Goal: Information Seeking & Learning: Check status

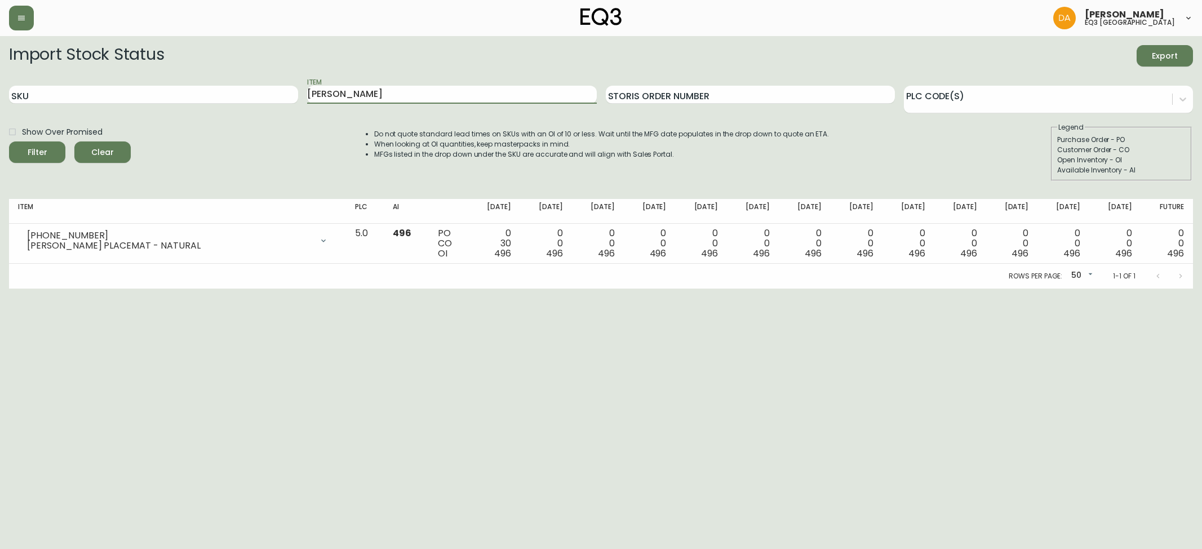
click at [74, 109] on div "SKU Item [PERSON_NAME] Storis Order Number PLC Code(s)" at bounding box center [601, 95] width 1184 height 37
type input "RAWI"
click at [9, 141] on button "Filter" at bounding box center [37, 151] width 56 height 21
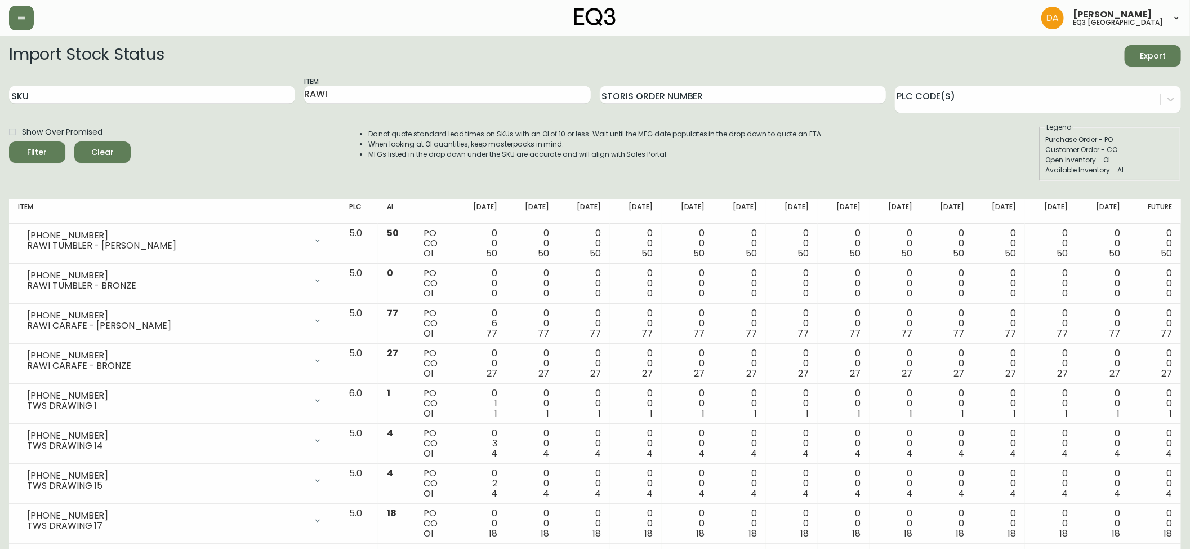
click at [77, 197] on div "Import Stock Status Export SKU Item RAWI Storis Order Number PLC Code(s) Show O…" at bounding box center [595, 326] width 1172 height 563
drag, startPoint x: 80, startPoint y: 228, endPoint x: 0, endPoint y: 221, distance: 80.3
click at [0, 221] on main "Import Stock Status Export SKU Item RAWI Storis Order Number PLC Code(s) Show O…" at bounding box center [595, 322] width 1190 height 572
drag, startPoint x: 84, startPoint y: 234, endPoint x: 3, endPoint y: 228, distance: 80.8
click at [3, 228] on main "Import Stock Status Export SKU Item RAWI Storis Order Number PLC Code(s) Show O…" at bounding box center [595, 322] width 1190 height 572
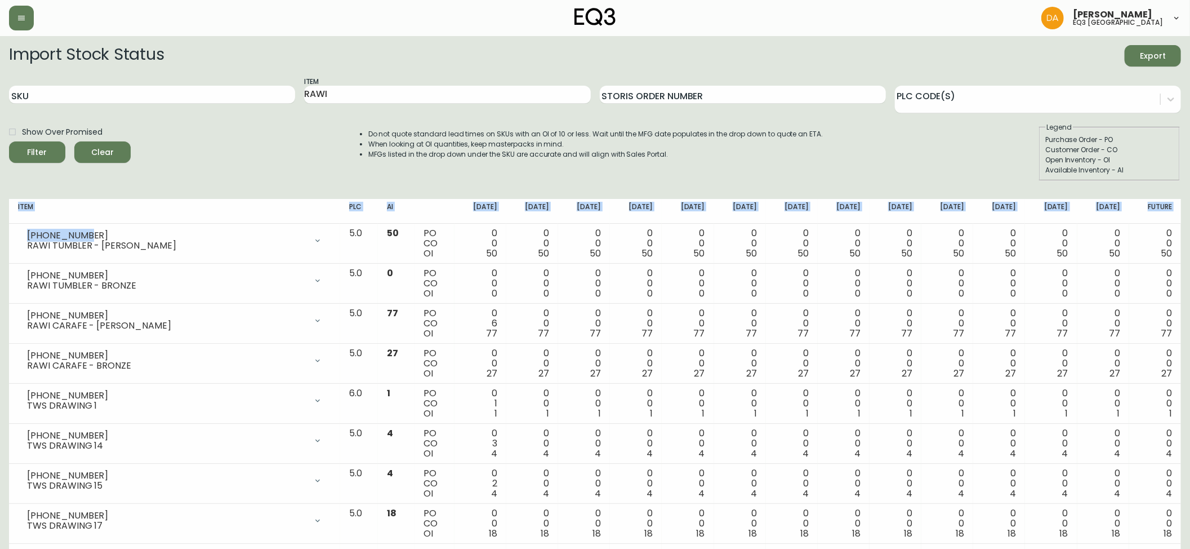
copy table "Item PLC AI [DATE] Sep [DATE] Oct [DATE] Oct [DATE] Oct 31 [DATE] Nov [DATE] No…"
drag, startPoint x: 309, startPoint y: 102, endPoint x: 197, endPoint y: 94, distance: 112.4
click at [197, 94] on div "SKU Item RAWI Storis Order Number PLC Code(s)" at bounding box center [595, 95] width 1172 height 37
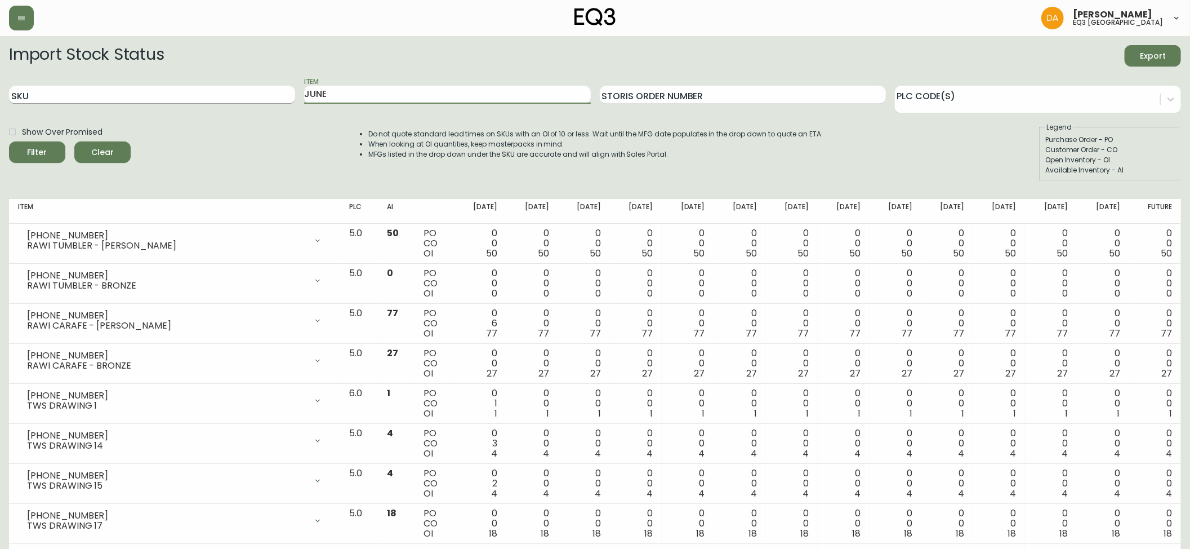
type input "JUNE"
click at [9, 141] on button "Filter" at bounding box center [37, 151] width 56 height 21
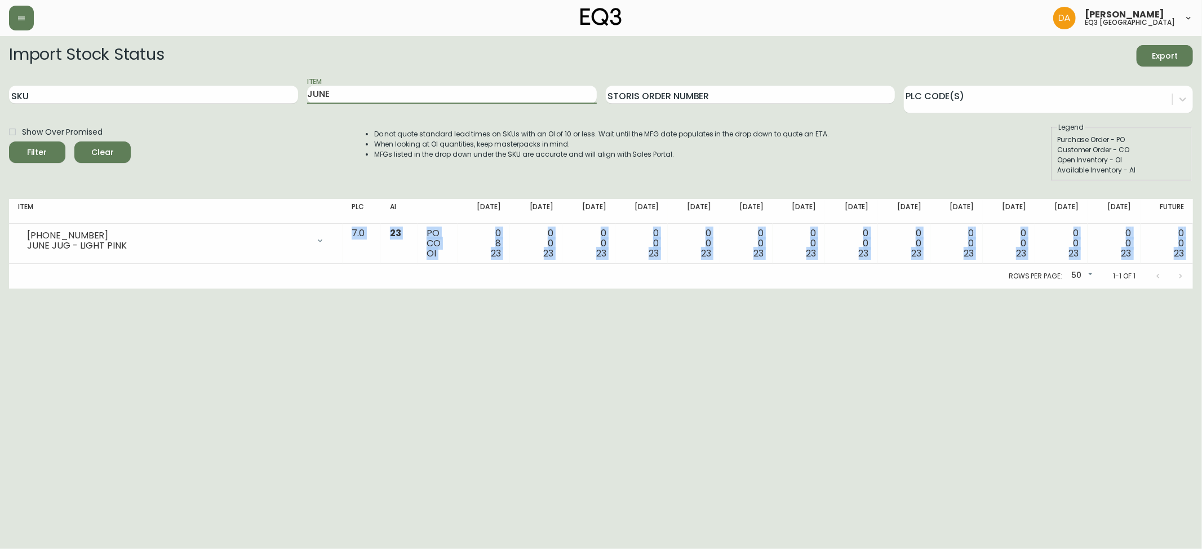
drag, startPoint x: 127, startPoint y: 263, endPoint x: 141, endPoint y: 366, distance: 104.0
click at [127, 264] on div "Item PLC AI [DATE] Sep [DATE] Oct [DATE] Oct [DATE] Oct 31 [DATE] Nov [DATE] No…" at bounding box center [601, 244] width 1184 height 90
click at [140, 288] on html "[PERSON_NAME] eq3 calgary Import Stock Status Export SKU Item JUNE Storis Order…" at bounding box center [601, 144] width 1202 height 288
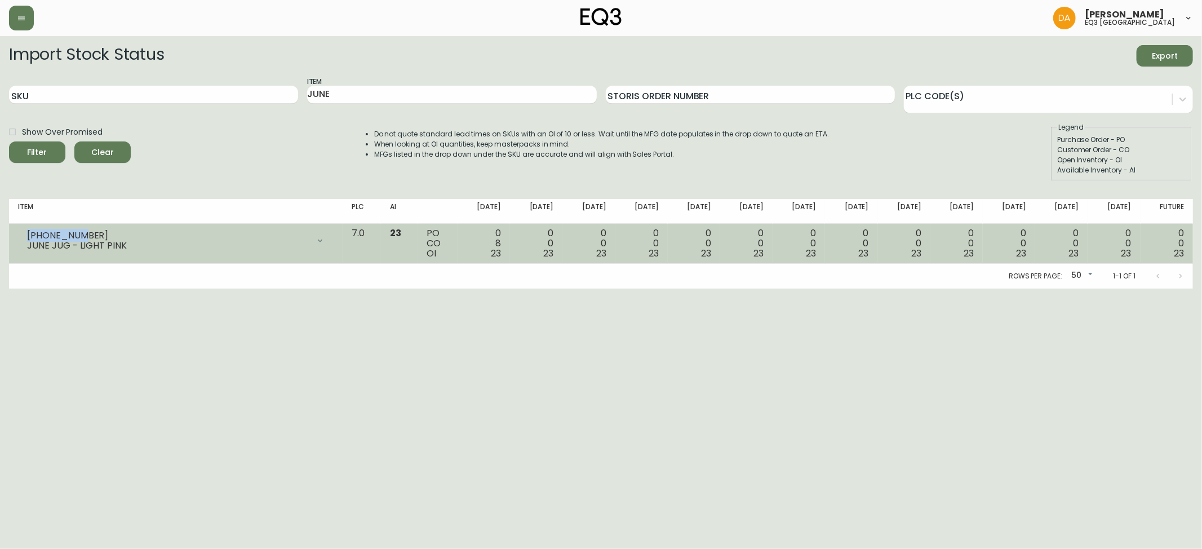
drag, startPoint x: 73, startPoint y: 232, endPoint x: 16, endPoint y: 234, distance: 56.9
click at [16, 234] on td "3110-773-2 JUNE JUG - LIGHT PINK Opening Balance 31 ( [DATE] ) Customer Order (…" at bounding box center [175, 244] width 333 height 40
copy div "[PHONE_NUMBER]"
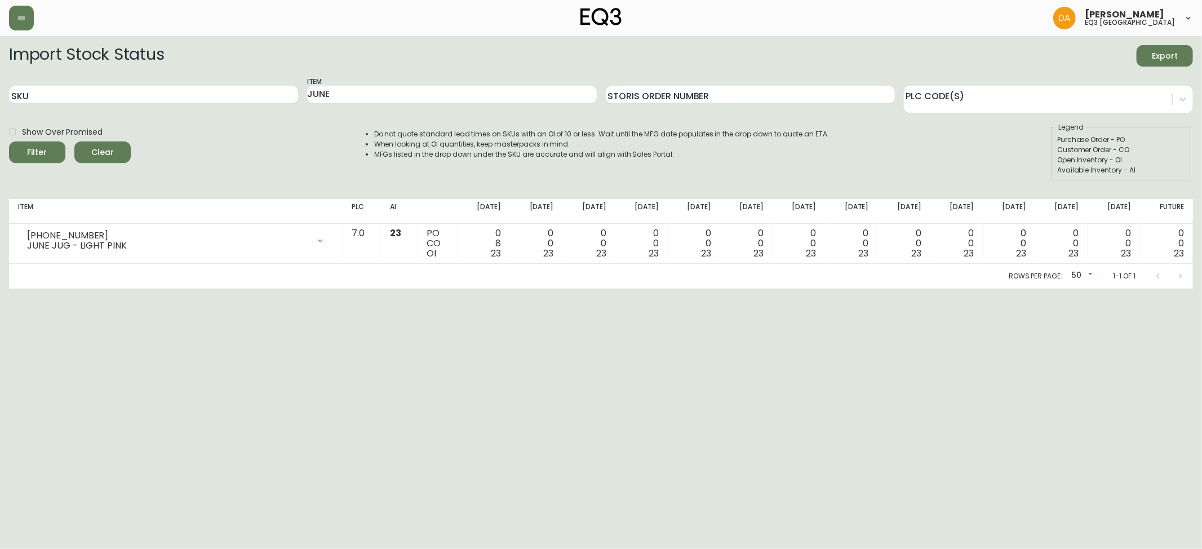
drag, startPoint x: 361, startPoint y: 101, endPoint x: 264, endPoint y: 84, distance: 98.5
click at [264, 84] on div "SKU Item JUNE Storis Order Number PLC Code(s)" at bounding box center [601, 95] width 1184 height 37
type input "STRIDE"
click at [9, 141] on button "Filter" at bounding box center [37, 151] width 56 height 21
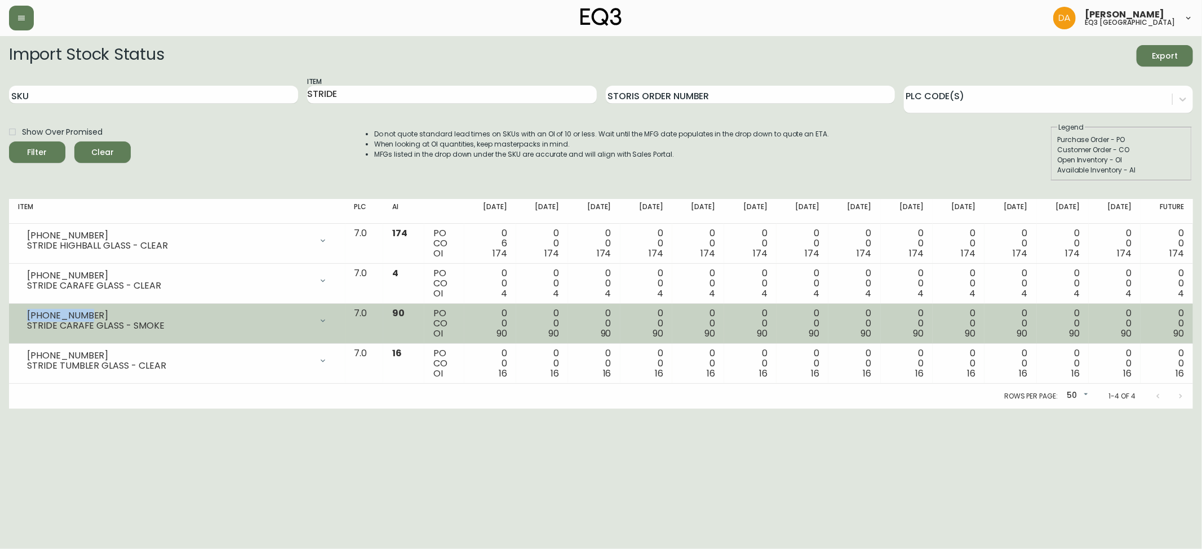
drag, startPoint x: 78, startPoint y: 314, endPoint x: 19, endPoint y: 317, distance: 58.7
click at [19, 317] on div "[PHONE_NUMBER] STRIDE CARAFE GLASS - SMOKE" at bounding box center [177, 320] width 318 height 25
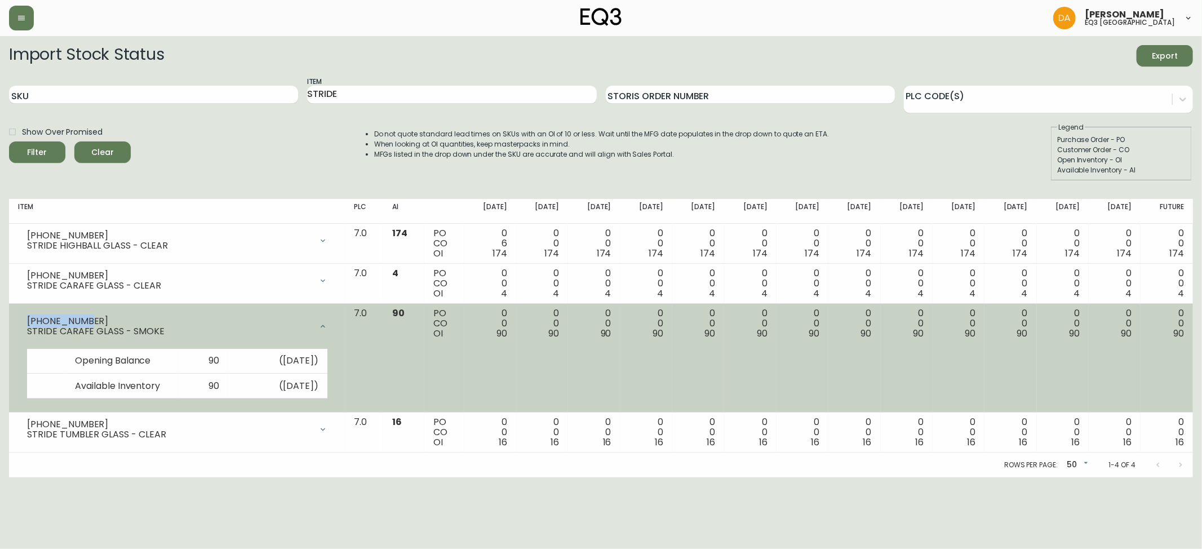
copy div "[PHONE_NUMBER]"
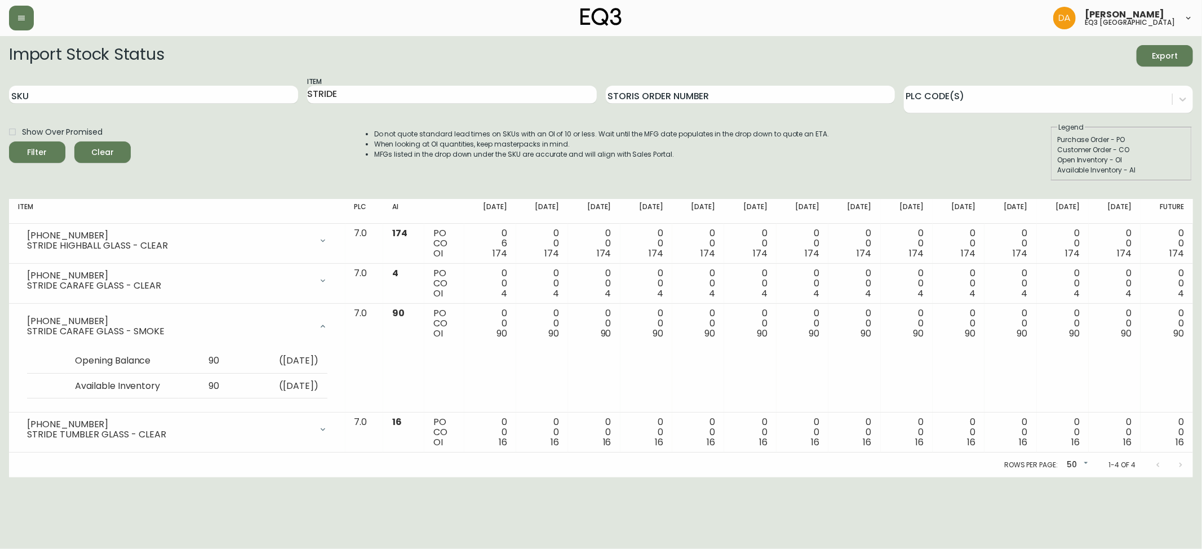
click at [451, 477] on html "[PERSON_NAME] eq3 calgary Import Stock Status Export SKU Item STRIDE Storis Ord…" at bounding box center [601, 238] width 1202 height 477
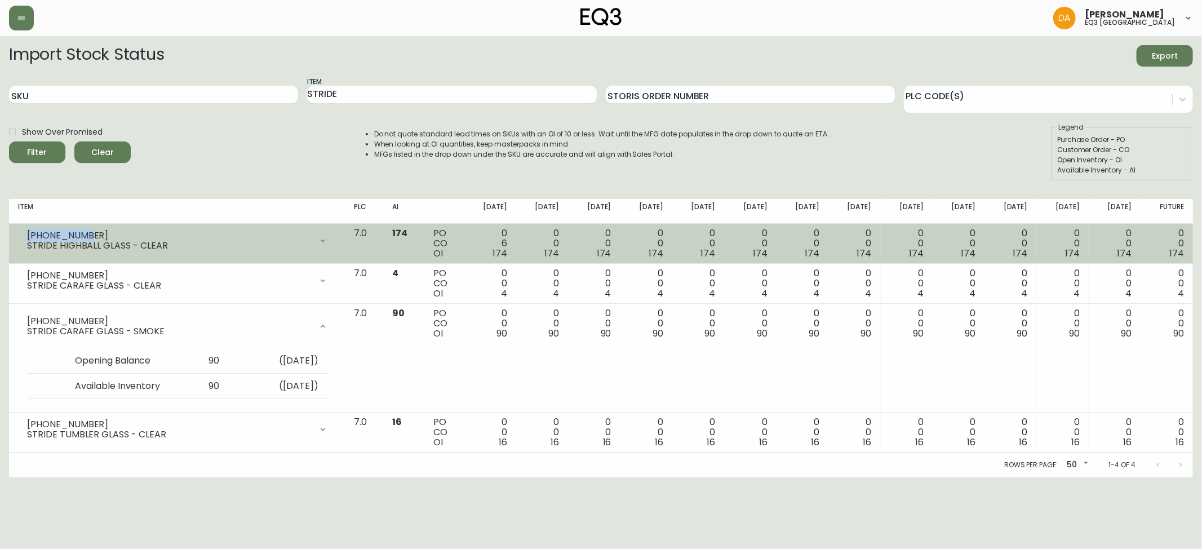
drag, startPoint x: 77, startPoint y: 231, endPoint x: 10, endPoint y: 228, distance: 66.5
click at [10, 228] on td "[PHONE_NUMBER] STRIDE HIGHBALL GLASS - CLEAR Opening Balance 180 ( [DATE] ) Cus…" at bounding box center [177, 244] width 336 height 40
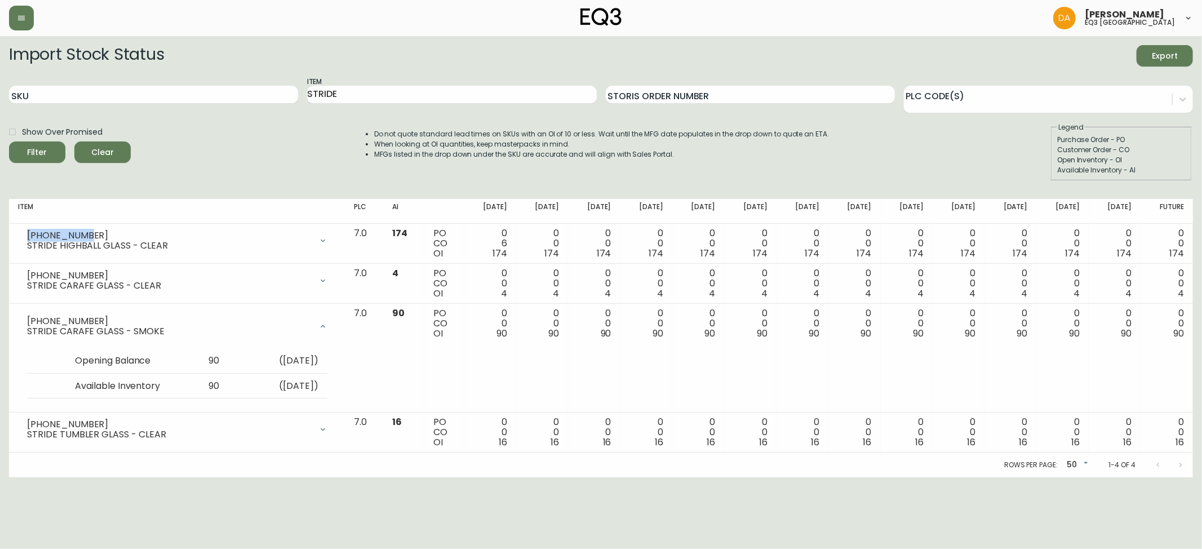
copy div "[PHONE_NUMBER]"
drag, startPoint x: 16, startPoint y: 519, endPoint x: 219, endPoint y: 164, distance: 408.5
click at [16, 477] on html "[PERSON_NAME] eq3 calgary Import Stock Status Export SKU Item STRIDE Storis Ord…" at bounding box center [601, 238] width 1202 height 477
click at [875, 477] on html "[PERSON_NAME] eq3 calgary Import Stock Status Export SKU Item STRIDE Storis Ord…" at bounding box center [601, 238] width 1202 height 477
drag, startPoint x: 346, startPoint y: 91, endPoint x: 21, endPoint y: 41, distance: 328.3
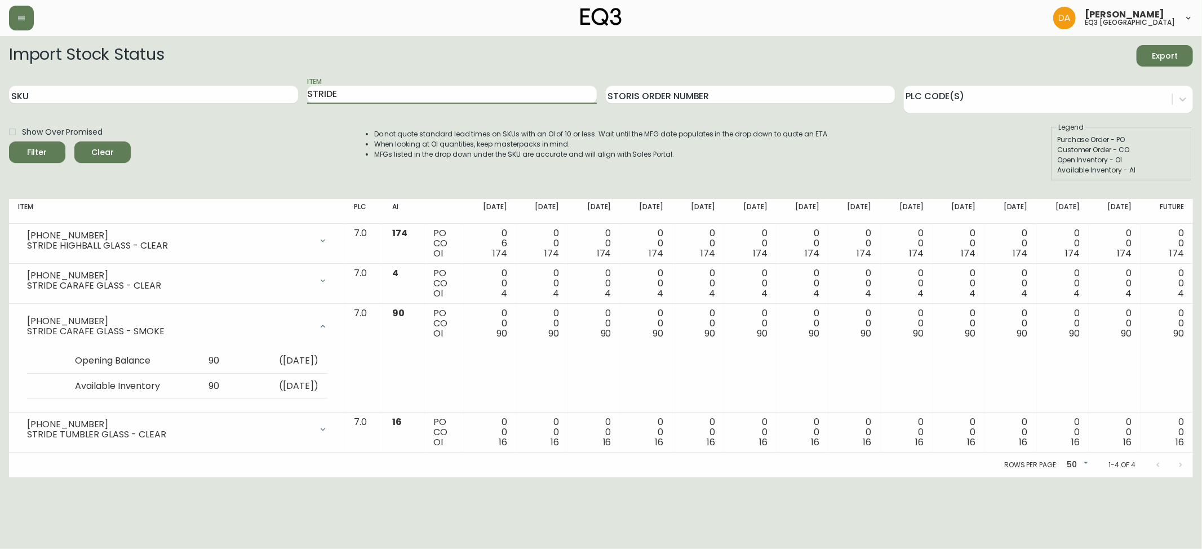
click at [21, 41] on main "Import Stock Status Export SKU Item STRIDE Storis Order Number PLC Code(s) Show…" at bounding box center [601, 256] width 1202 height 441
click at [9, 141] on button "Filter" at bounding box center [37, 151] width 56 height 21
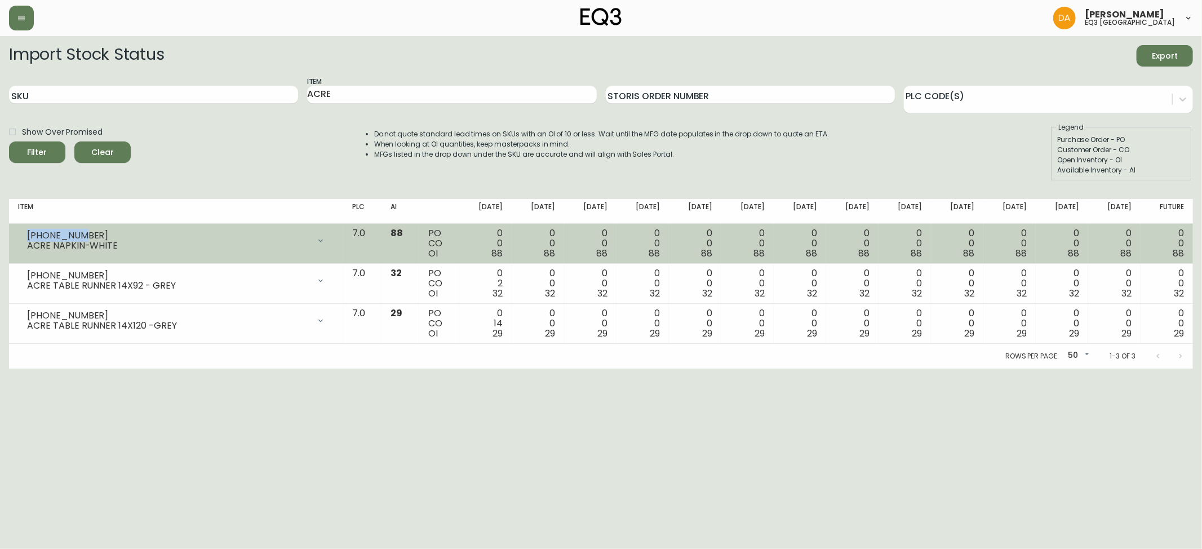
drag, startPoint x: 78, startPoint y: 232, endPoint x: 25, endPoint y: 230, distance: 52.4
click at [25, 230] on div "[PHONE_NUMBER] ACRE NAPKIN-WHITE" at bounding box center [176, 240] width 316 height 25
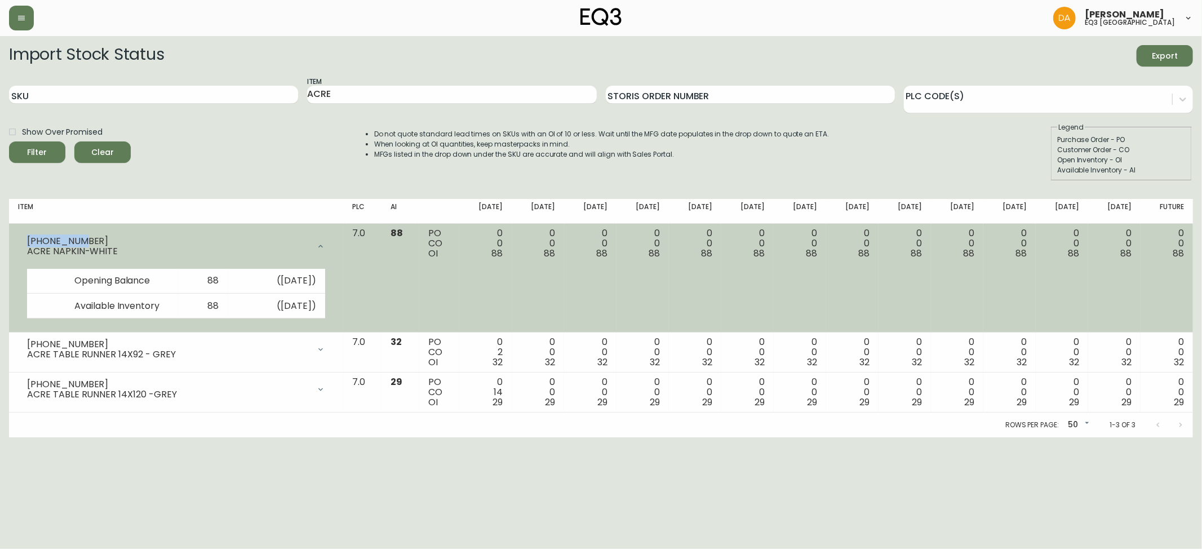
copy div "[PHONE_NUMBER]"
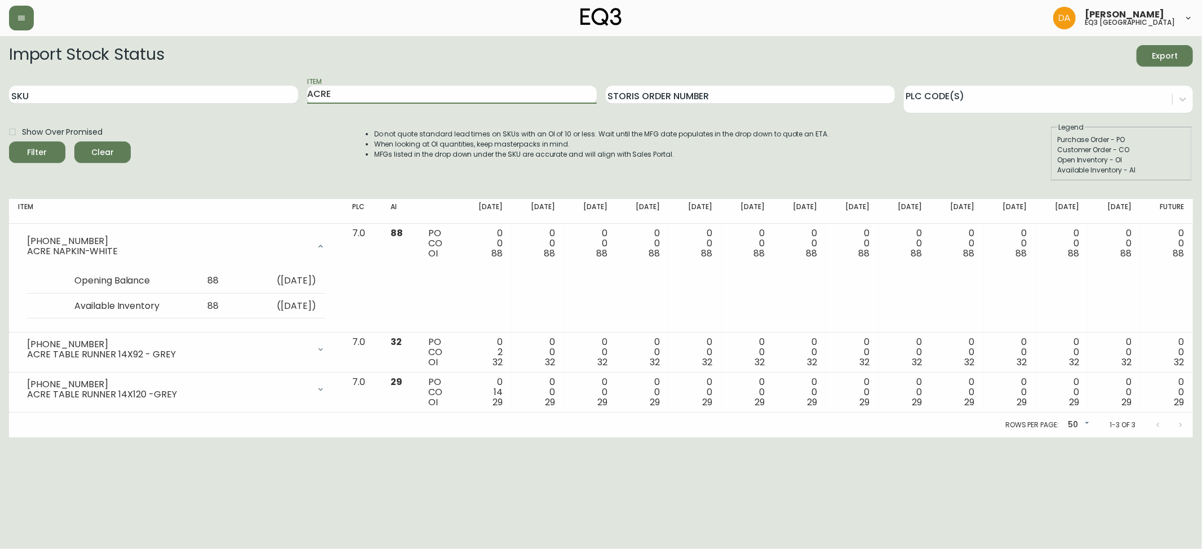
drag, startPoint x: 366, startPoint y: 93, endPoint x: 276, endPoint y: 69, distance: 93.3
click at [323, 86] on input "ACRE" at bounding box center [451, 95] width 289 height 18
click at [330, 96] on input "ACRGROVE" at bounding box center [451, 95] width 289 height 18
click at [325, 91] on input "ACRGROVE" at bounding box center [451, 95] width 289 height 18
type input "GROVE"
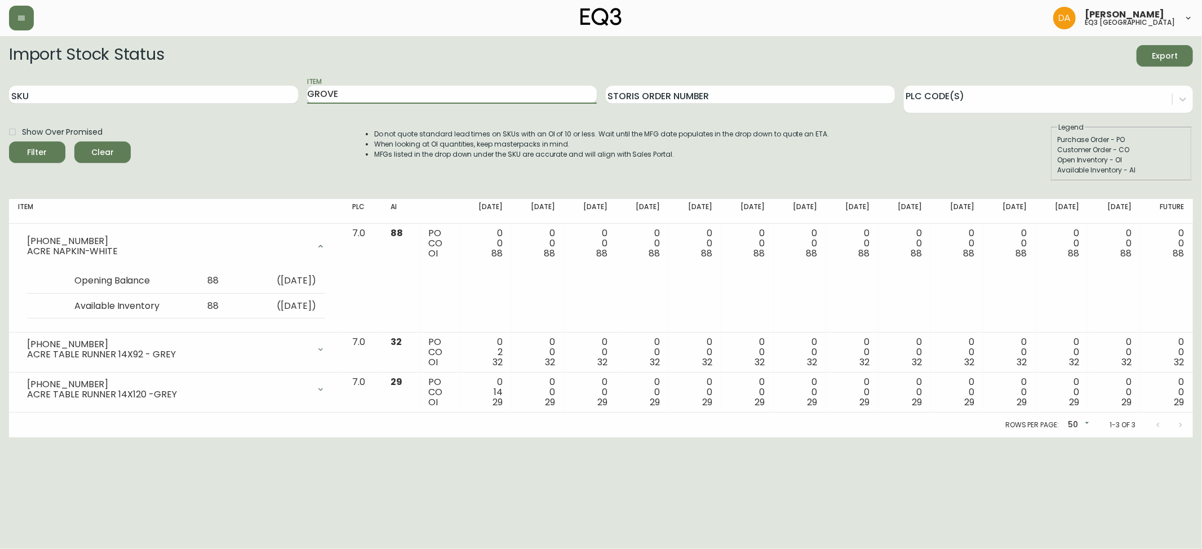
click at [9, 141] on button "Filter" at bounding box center [37, 151] width 56 height 21
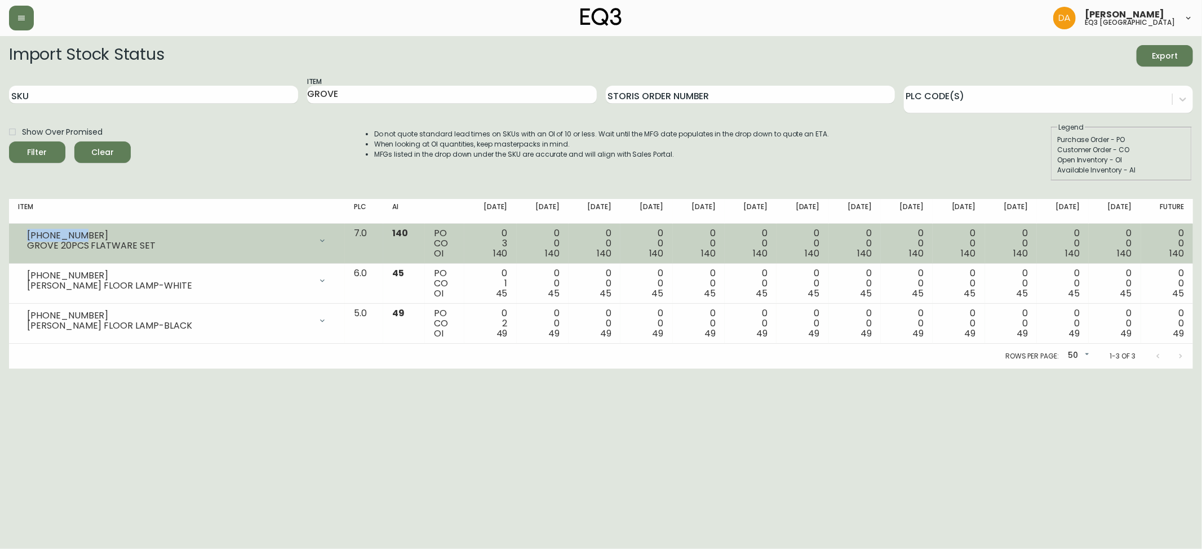
drag, startPoint x: 77, startPoint y: 230, endPoint x: 14, endPoint y: 226, distance: 63.2
click at [14, 226] on td "[PHONE_NUMBER] GROVE 20PCS FLATWARE SET Opening Balance 143 ( [DATE] ) Customer…" at bounding box center [177, 244] width 336 height 40
copy div "[PHONE_NUMBER]"
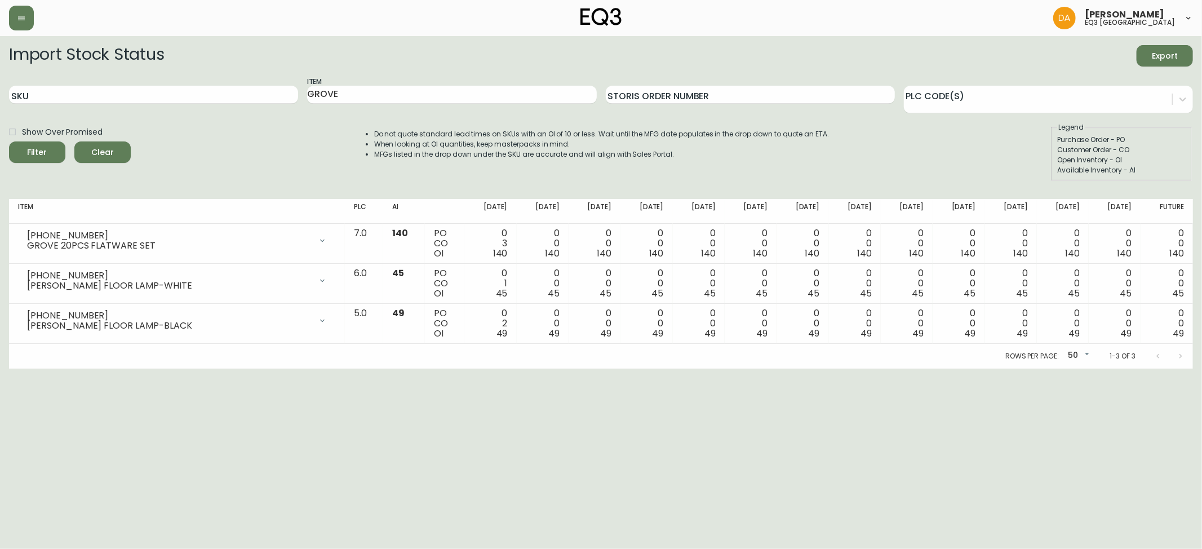
drag, startPoint x: 341, startPoint y: 94, endPoint x: 64, endPoint y: 48, distance: 281.5
click at [64, 48] on form "Import Stock Status Export SKU Item GROVE Storis Order Number PLC Code(s) Show …" at bounding box center [601, 113] width 1184 height 136
type input "SUPER"
click at [52, 157] on span "Filter" at bounding box center [37, 152] width 38 height 14
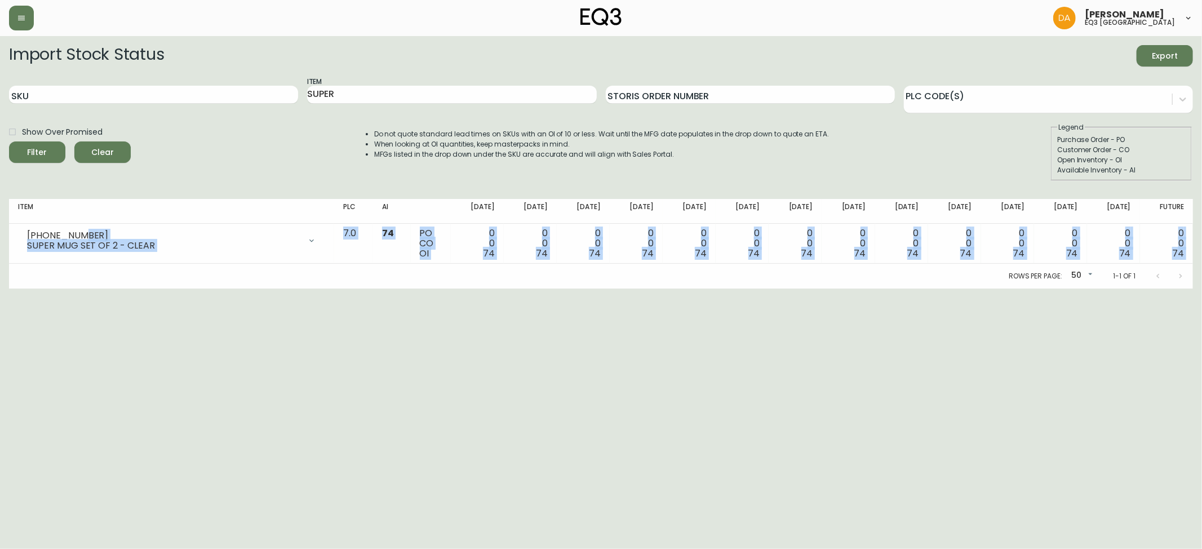
drag, startPoint x: 74, startPoint y: 233, endPoint x: 39, endPoint y: 300, distance: 75.6
click at [42, 288] on html "[PERSON_NAME] eq3 calgary Import Stock Status Export SKU Item SUPER Storis Orde…" at bounding box center [601, 144] width 1202 height 288
click at [36, 288] on html "[PERSON_NAME] eq3 calgary Import Stock Status Export SKU Item SUPER Storis Orde…" at bounding box center [601, 144] width 1202 height 288
click at [66, 288] on html "[PERSON_NAME] eq3 calgary Import Stock Status Export SKU Item SUPER Storis Orde…" at bounding box center [601, 144] width 1202 height 288
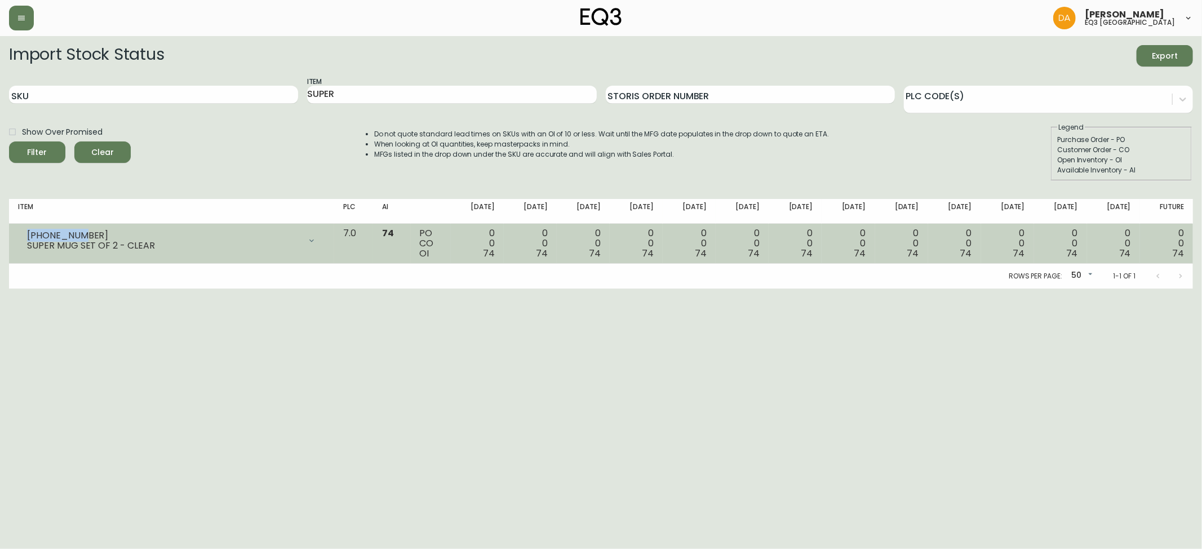
drag, startPoint x: 84, startPoint y: 231, endPoint x: 23, endPoint y: 235, distance: 61.0
click at [23, 235] on div "[PHONE_NUMBER] SUPER MUG SET OF 2 - CLEAR" at bounding box center [171, 240] width 307 height 25
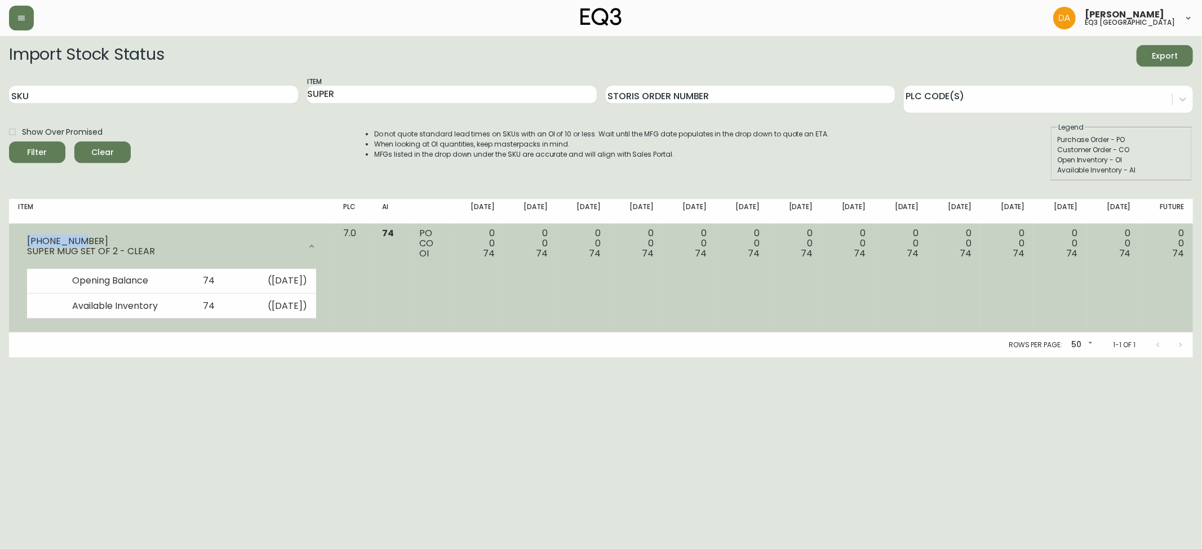
copy div "[PHONE_NUMBER]"
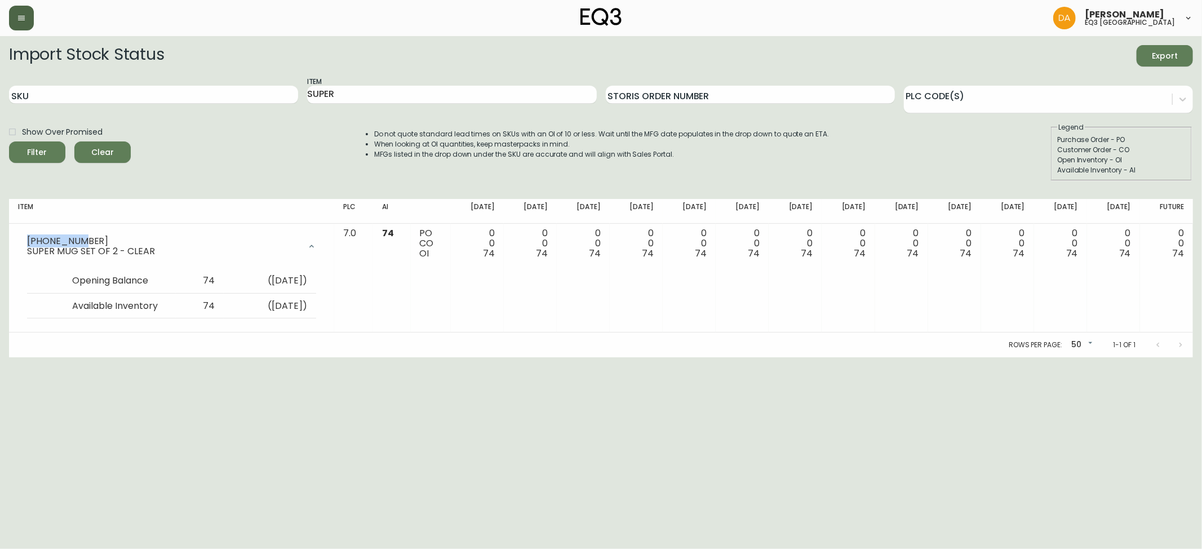
click at [21, 11] on button "button" at bounding box center [21, 18] width 25 height 25
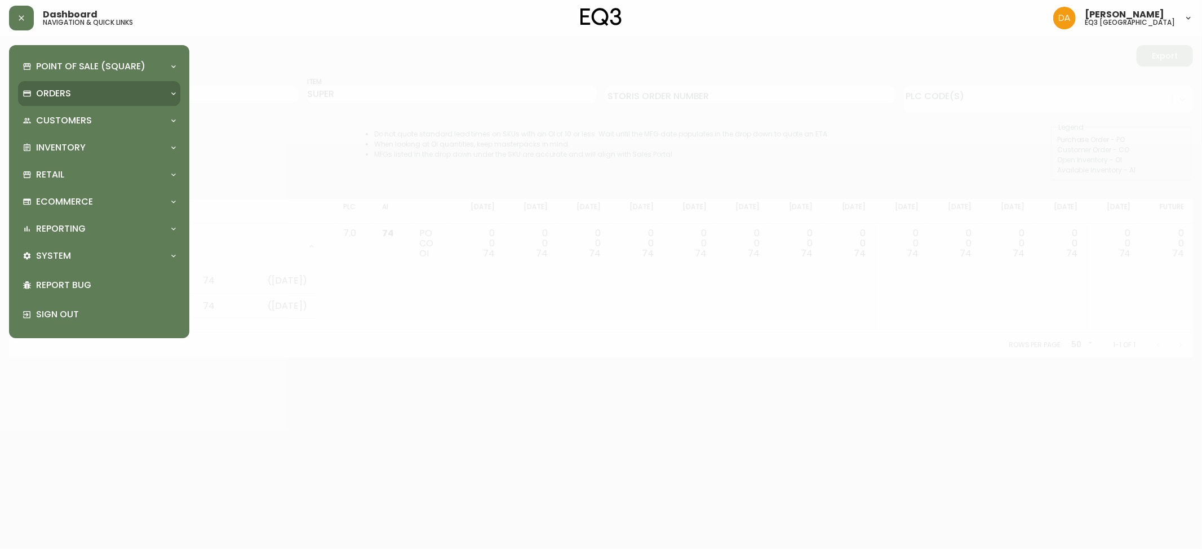
click at [62, 95] on p "Orders" at bounding box center [53, 93] width 35 height 12
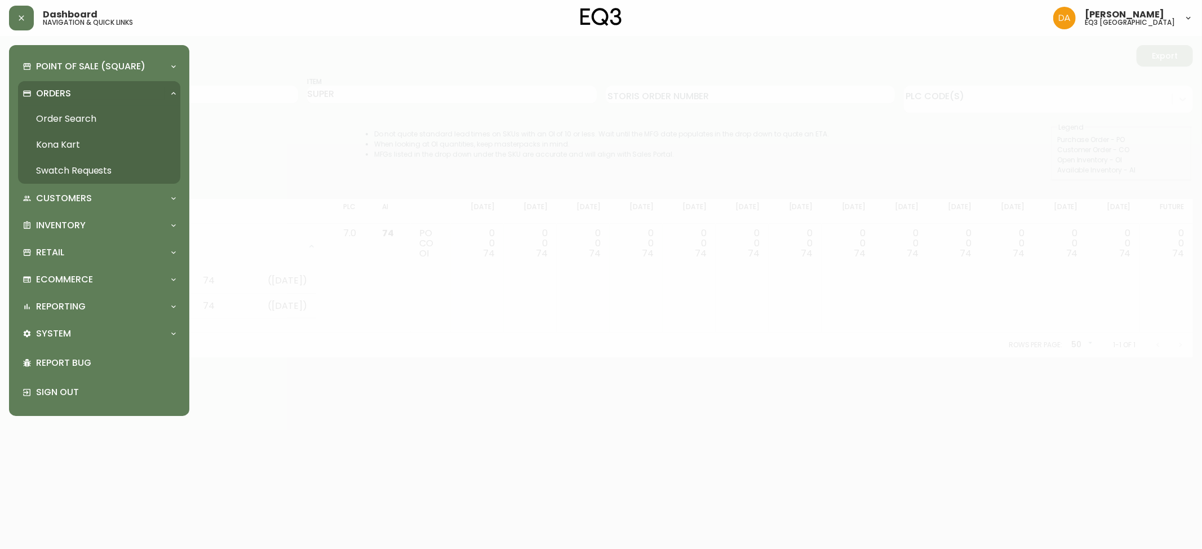
drag, startPoint x: 70, startPoint y: 117, endPoint x: 199, endPoint y: 108, distance: 128.8
click at [70, 117] on link "Order Search" at bounding box center [99, 119] width 162 height 26
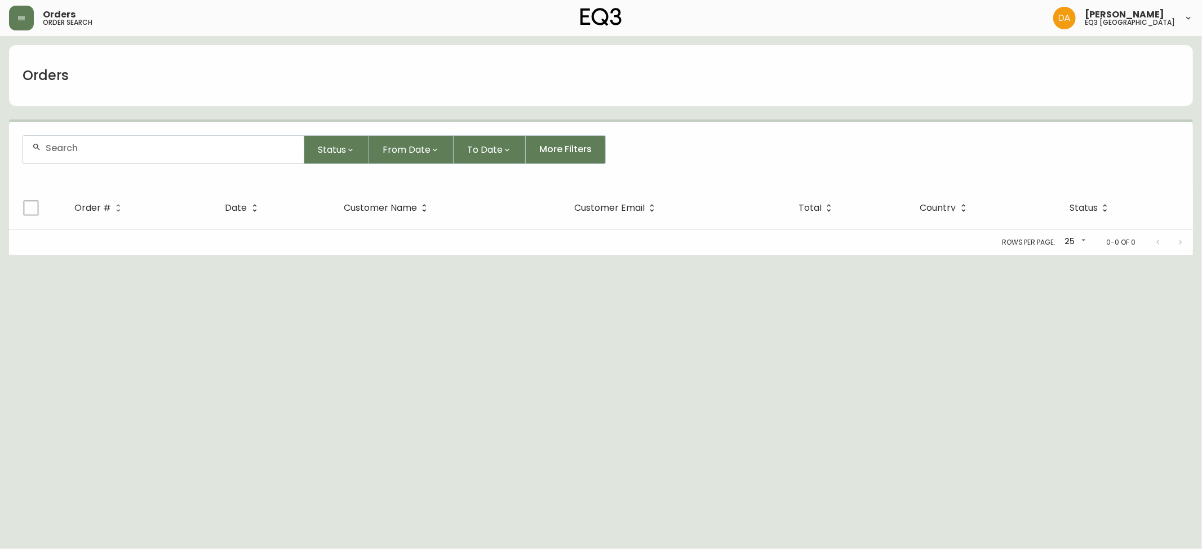
click at [123, 149] on input "text" at bounding box center [170, 148] width 249 height 11
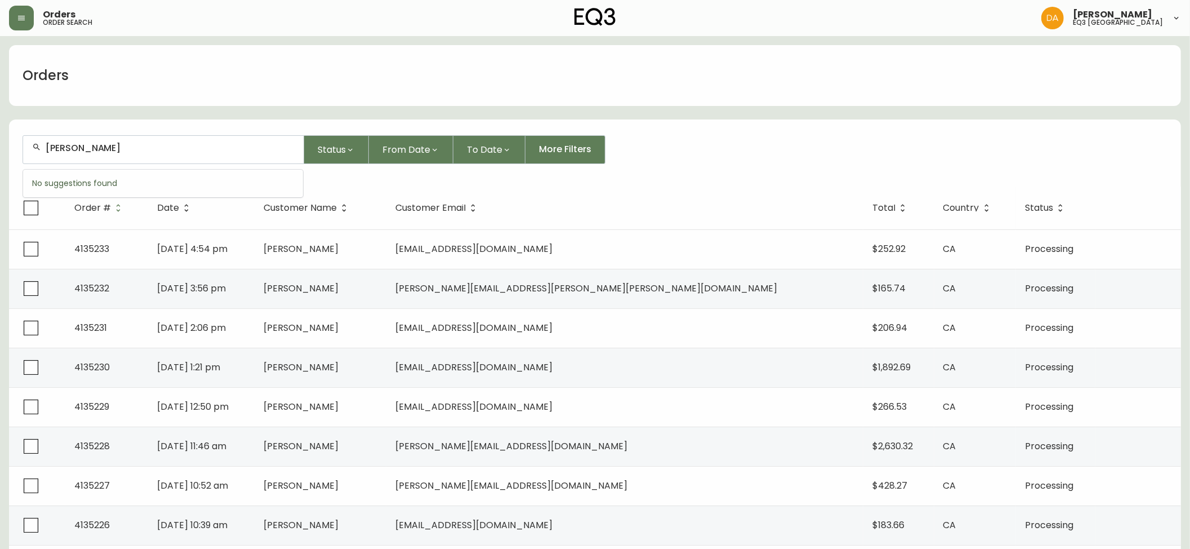
type input "[PERSON_NAME]"
click at [59, 210] on span "[PERSON_NAME]" at bounding box center [74, 210] width 75 height 13
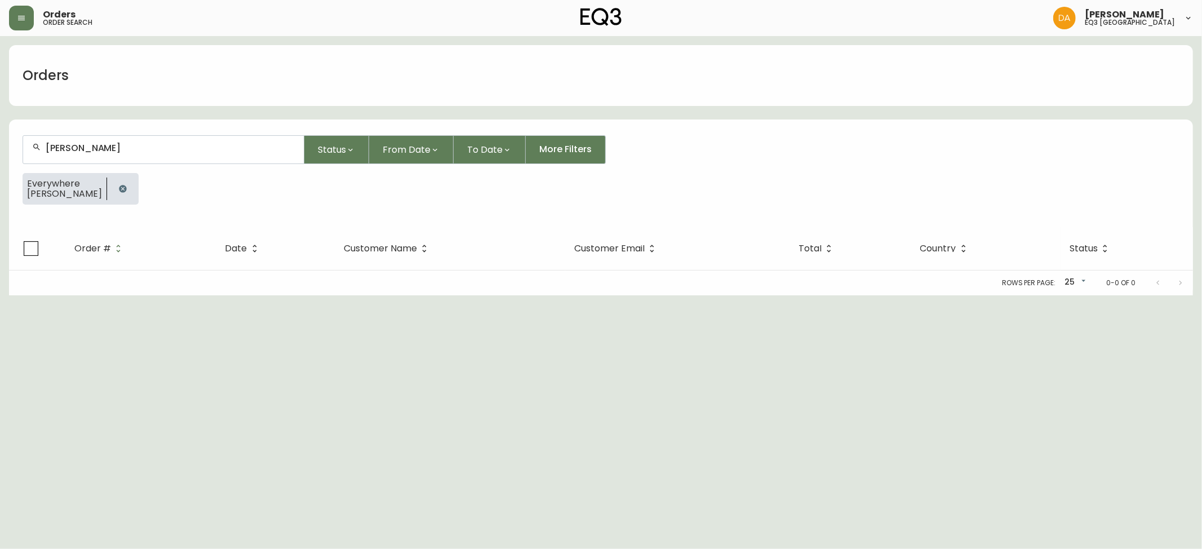
drag, startPoint x: 1164, startPoint y: 406, endPoint x: 1148, endPoint y: 400, distance: 16.9
click at [1164, 295] on html "Orders order search [PERSON_NAME] eq3 [GEOGRAPHIC_DATA] Orders [PERSON_NAME] St…" at bounding box center [601, 147] width 1202 height 295
click at [350, 295] on html "Orders order search [PERSON_NAME] eq3 [GEOGRAPHIC_DATA] Orders [PERSON_NAME] St…" at bounding box center [601, 147] width 1202 height 295
drag, startPoint x: 132, startPoint y: 135, endPoint x: 0, endPoint y: 124, distance: 132.3
click at [0, 124] on main "Orders [PERSON_NAME] Status From Date To Date More Filters Everywhere [PERSON_N…" at bounding box center [601, 165] width 1202 height 259
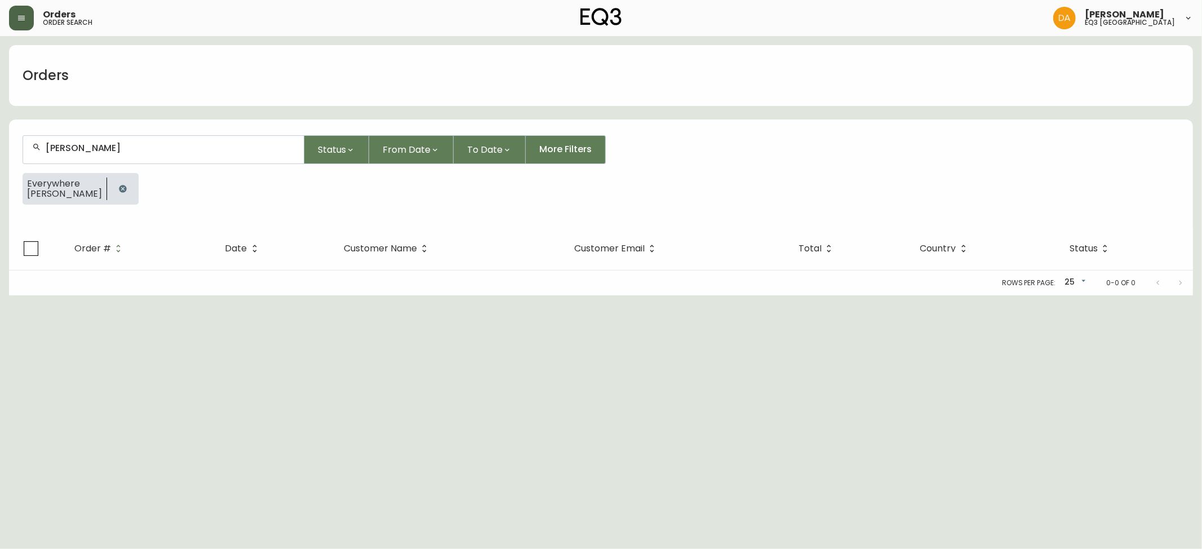
click at [25, 19] on icon "button" at bounding box center [21, 18] width 9 height 9
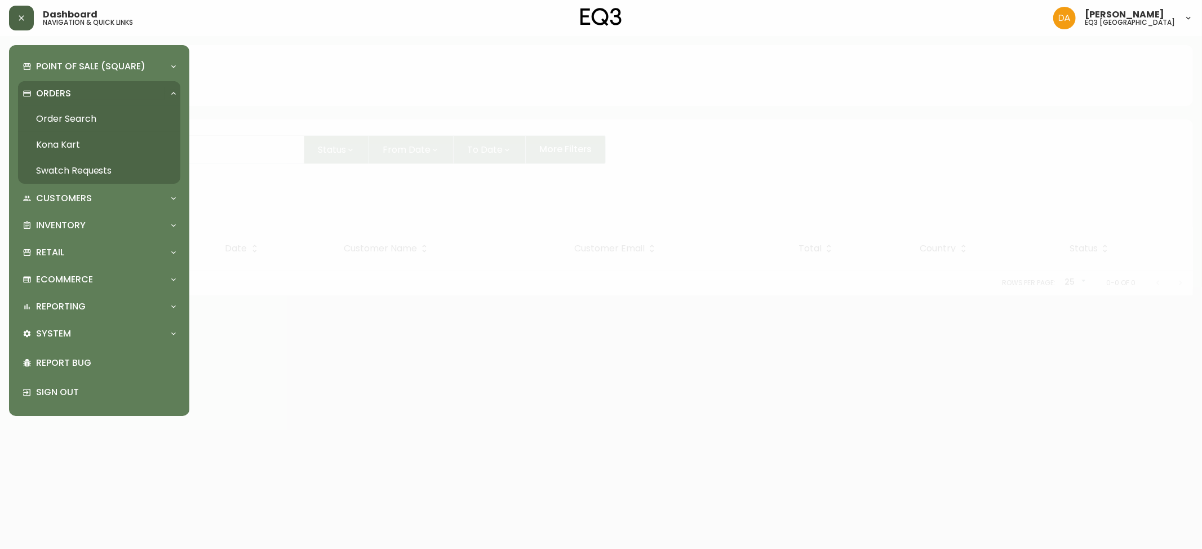
click at [52, 120] on link "Order Search" at bounding box center [99, 119] width 162 height 26
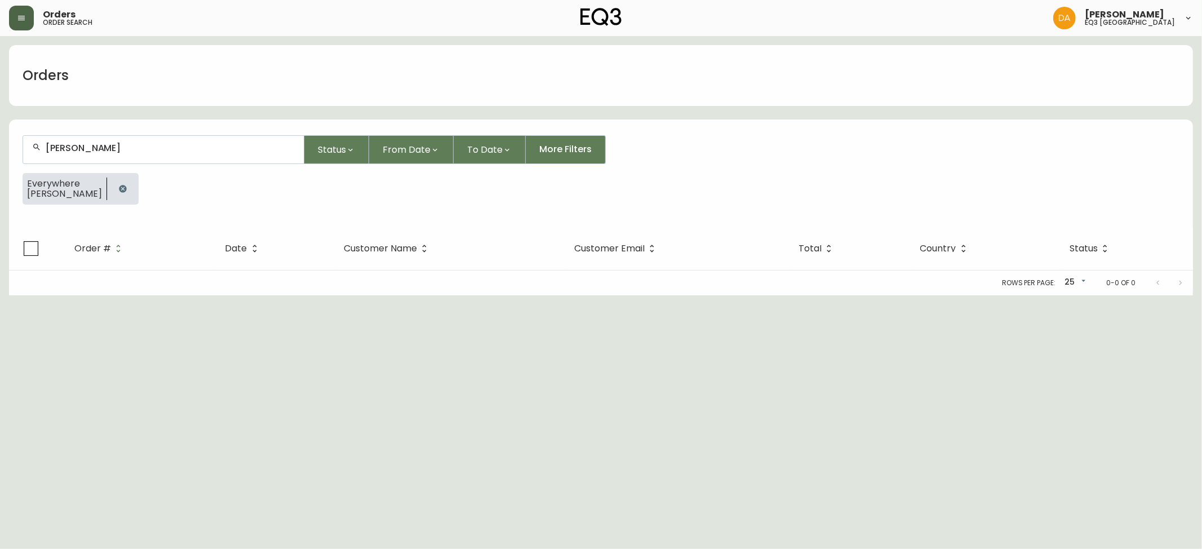
click at [16, 26] on button "button" at bounding box center [21, 18] width 25 height 25
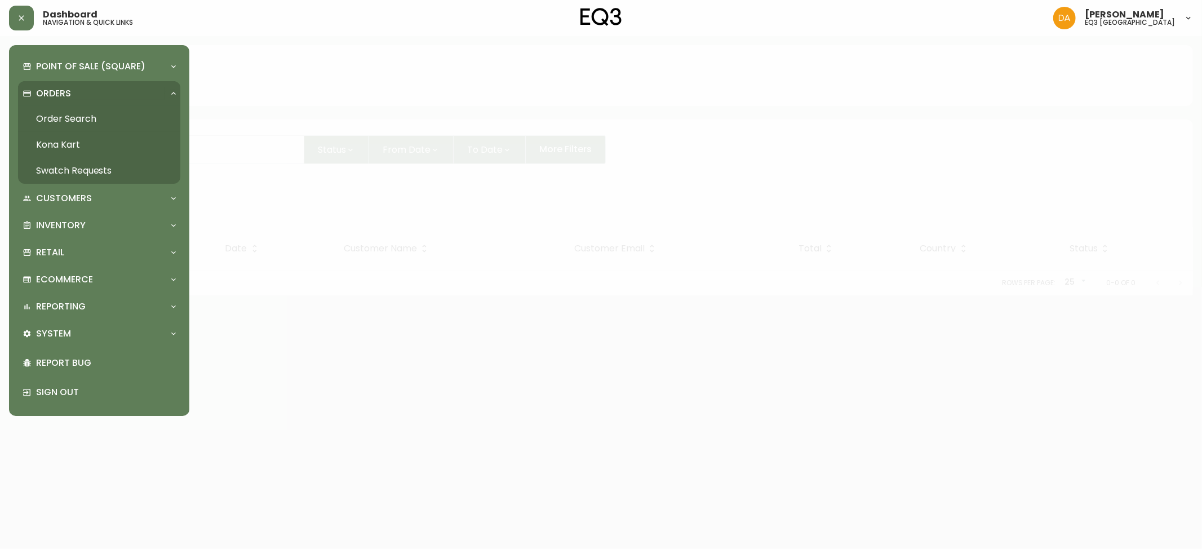
click at [56, 111] on link "Order Search" at bounding box center [99, 119] width 162 height 26
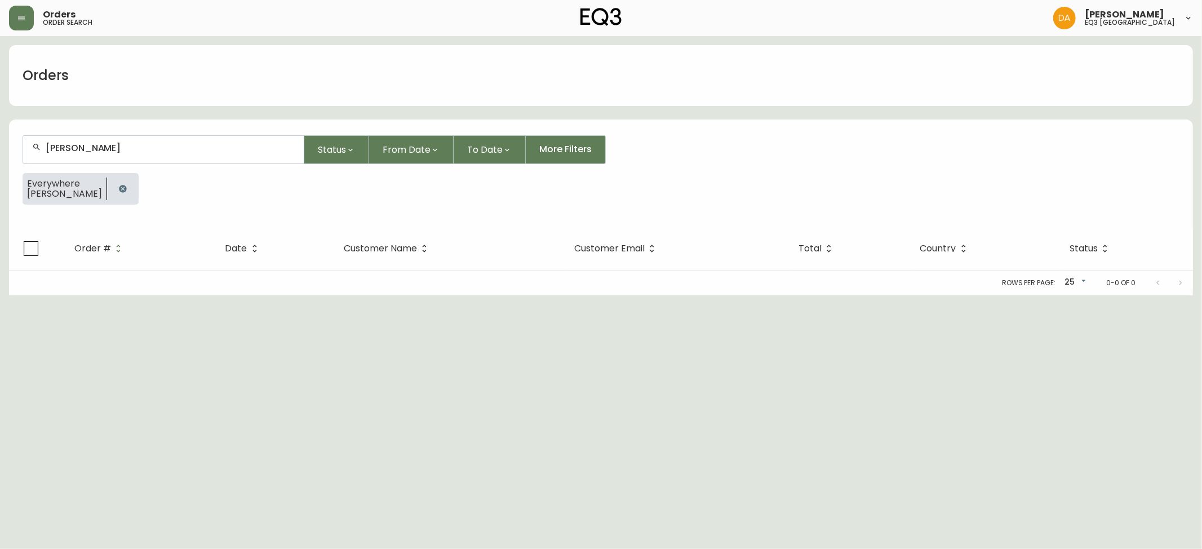
drag, startPoint x: 185, startPoint y: 150, endPoint x: 0, endPoint y: 132, distance: 185.7
click at [0, 148] on main "Orders [PERSON_NAME] Status From Date To Date More Filters Everywhere [PERSON_N…" at bounding box center [601, 165] width 1202 height 259
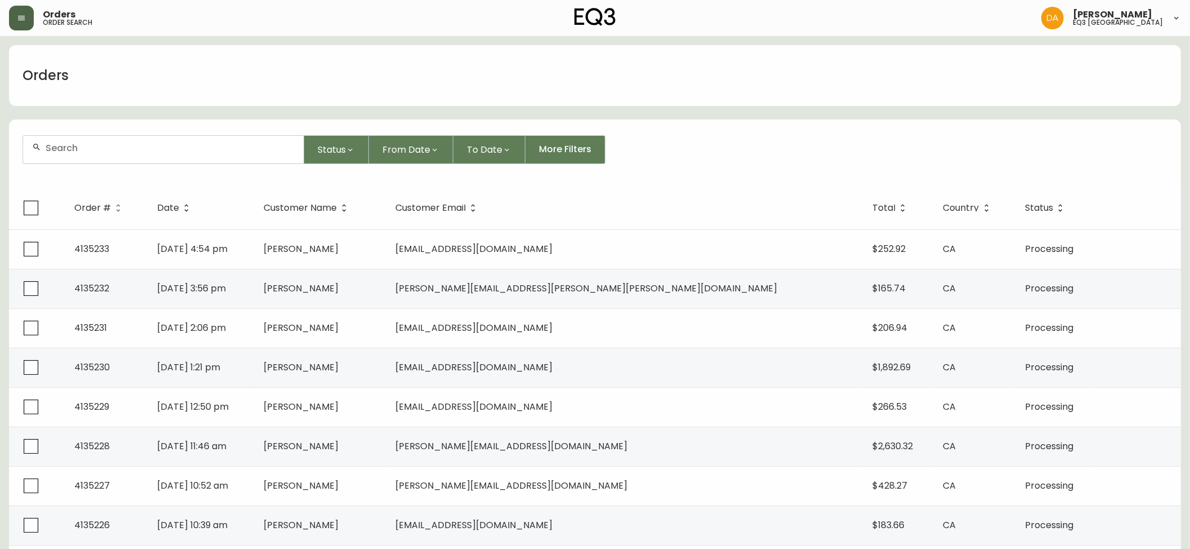
click at [19, 11] on button "button" at bounding box center [21, 18] width 25 height 25
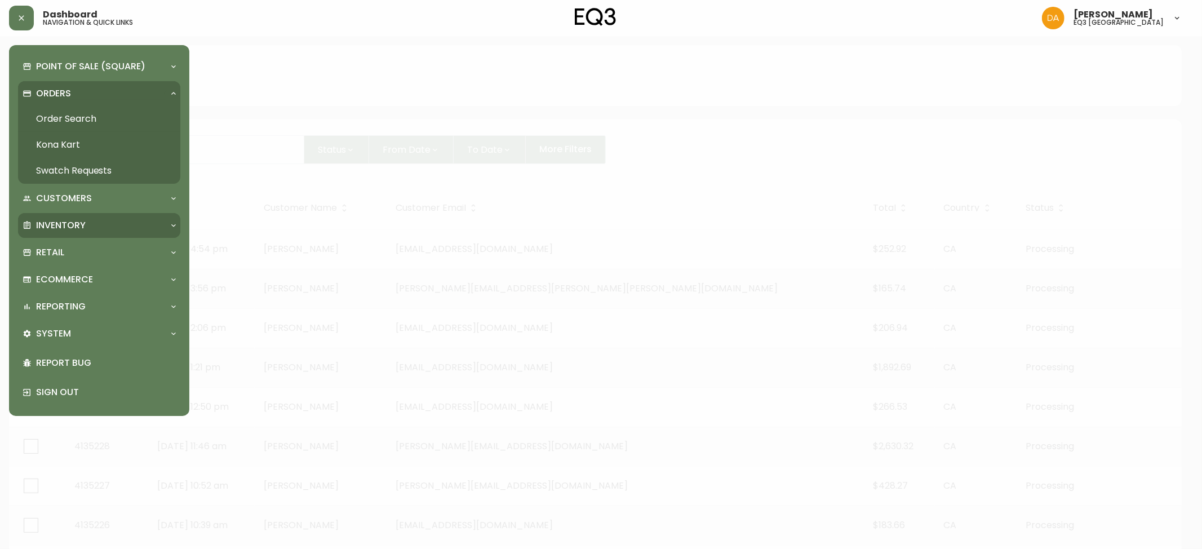
click at [68, 226] on p "Inventory" at bounding box center [61, 225] width 50 height 12
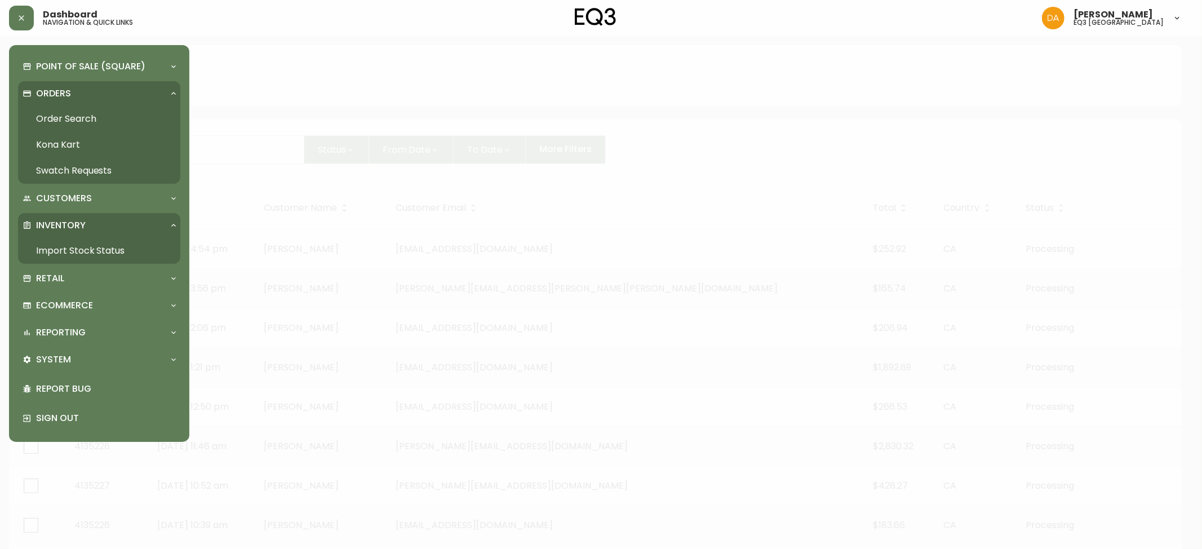
click at [55, 248] on link "Import Stock Status" at bounding box center [99, 251] width 162 height 26
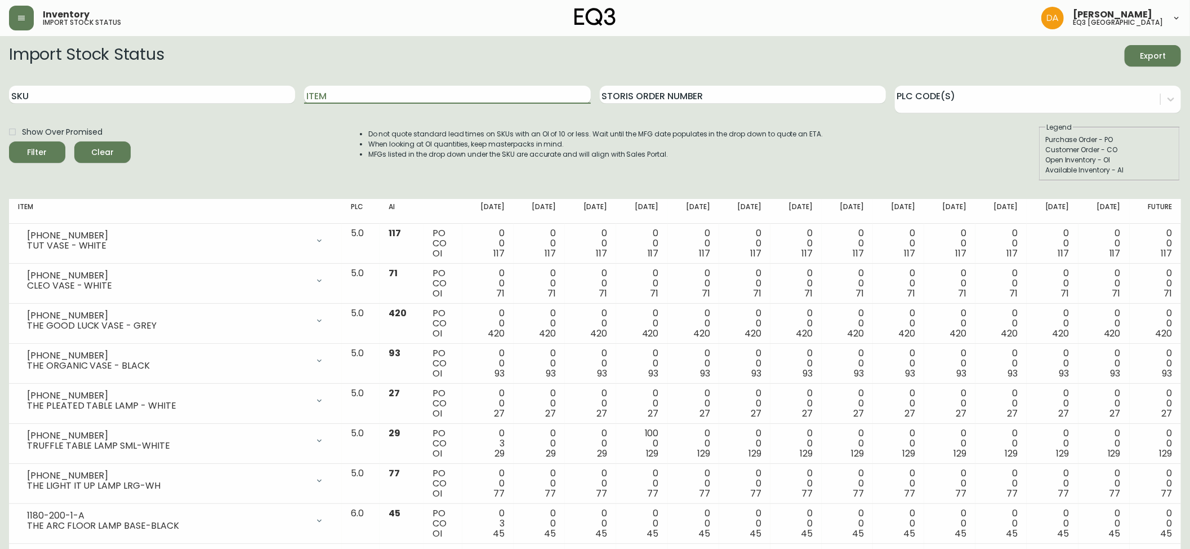
click at [336, 94] on input "Item" at bounding box center [447, 95] width 286 height 18
type input "[PERSON_NAME]"
click at [9, 141] on button "Filter" at bounding box center [37, 151] width 56 height 21
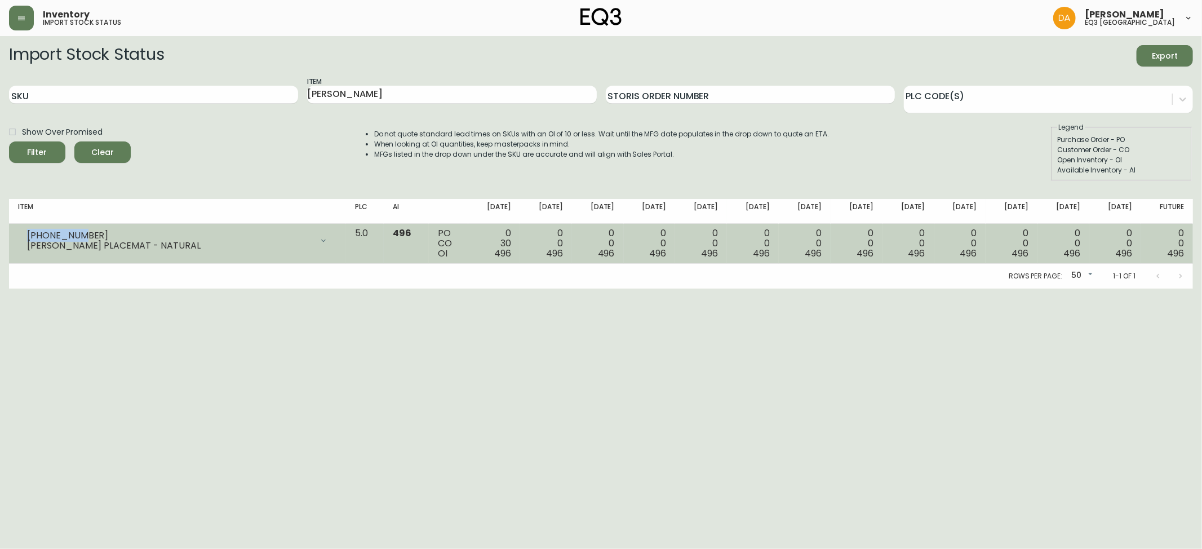
drag, startPoint x: 79, startPoint y: 230, endPoint x: 25, endPoint y: 235, distance: 53.8
click at [25, 235] on div "[PHONE_NUMBER] [PERSON_NAME] PLACEMAT - NATURAL" at bounding box center [177, 240] width 319 height 25
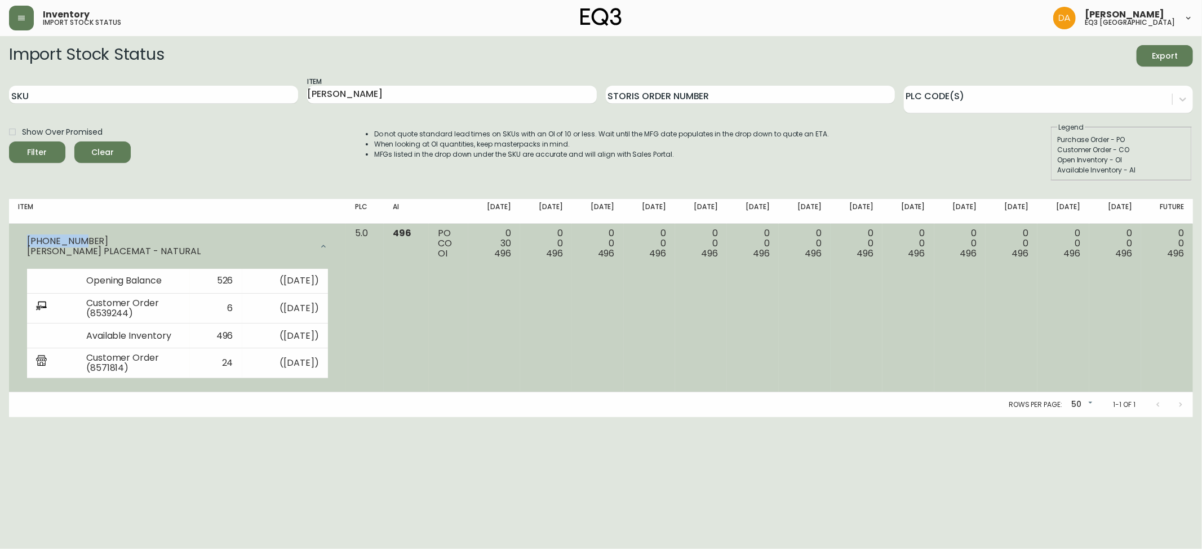
copy div "[PHONE_NUMBER]"
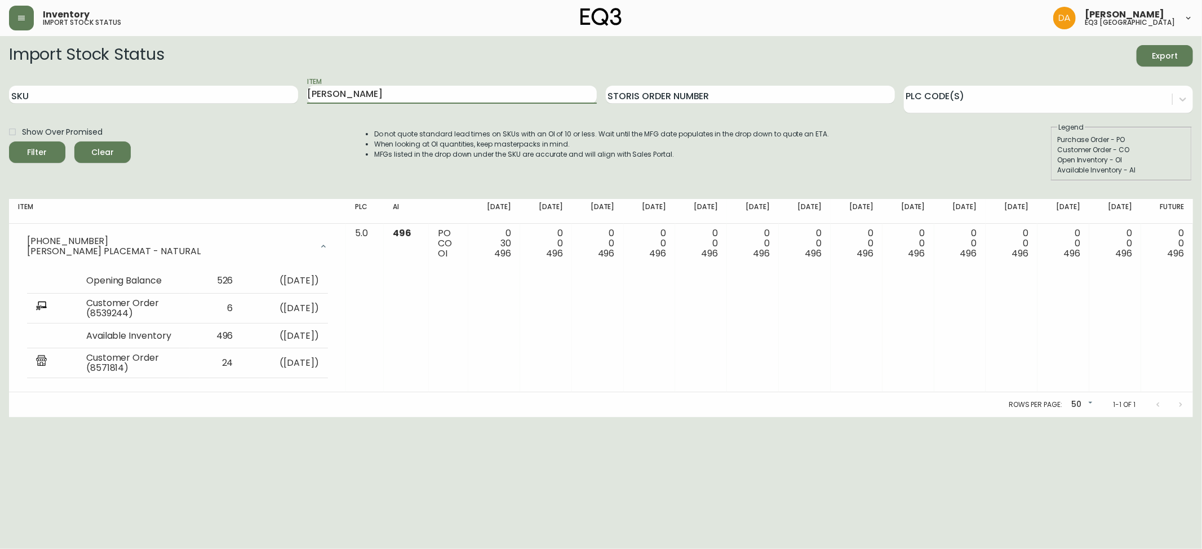
drag, startPoint x: 363, startPoint y: 97, endPoint x: 257, endPoint y: 66, distance: 110.9
click at [257, 66] on form "Import Stock Status Export SKU Item [PERSON_NAME] Storis Order Number PLC Code(…" at bounding box center [601, 113] width 1184 height 136
type input "bear"
click at [9, 141] on button "Filter" at bounding box center [37, 151] width 56 height 21
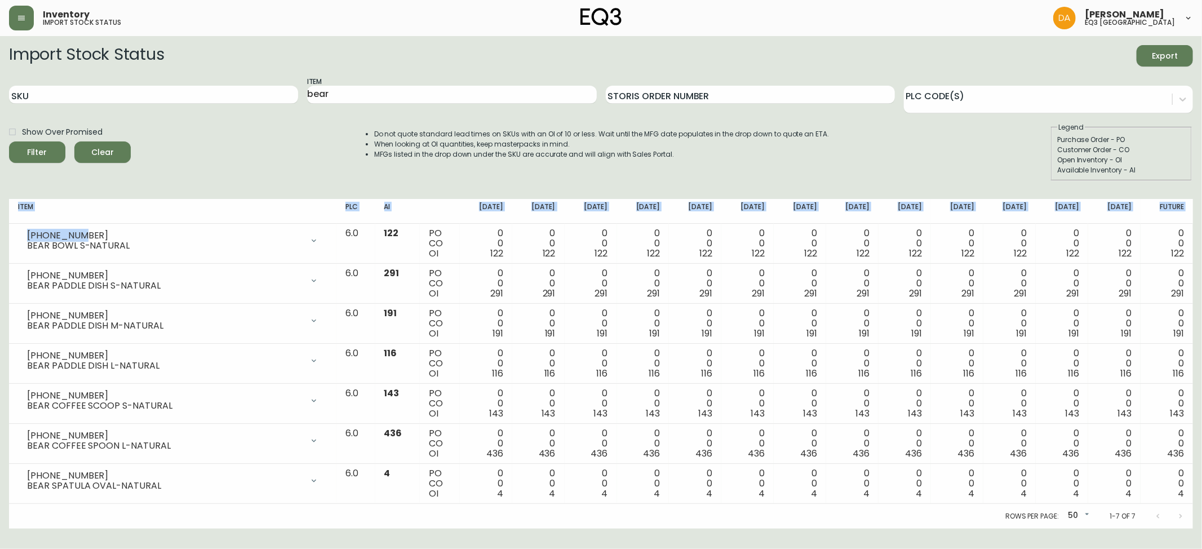
drag, startPoint x: 79, startPoint y: 234, endPoint x: 6, endPoint y: 224, distance: 73.9
click at [6, 224] on main "Import Stock Status Export SKU Item bear Storis Order Number PLC Code(s) Show O…" at bounding box center [601, 282] width 1202 height 492
click at [50, 216] on th "Item" at bounding box center [172, 211] width 327 height 25
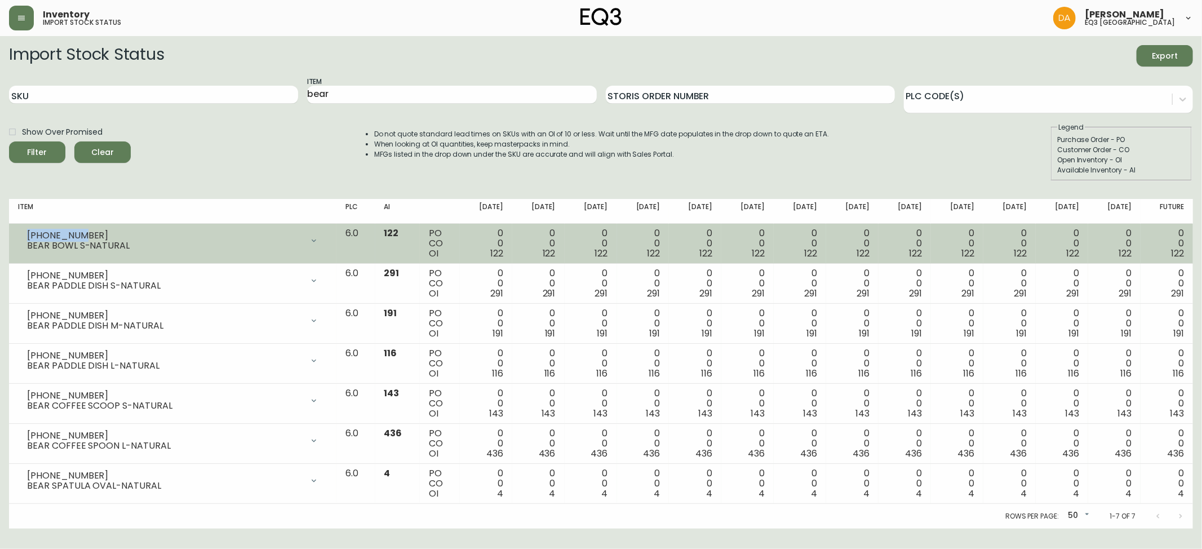
drag, startPoint x: 79, startPoint y: 233, endPoint x: 20, endPoint y: 232, distance: 58.6
click at [20, 232] on div "[PHONE_NUMBER] BEAR BOWL S-NATURAL" at bounding box center [172, 240] width 309 height 25
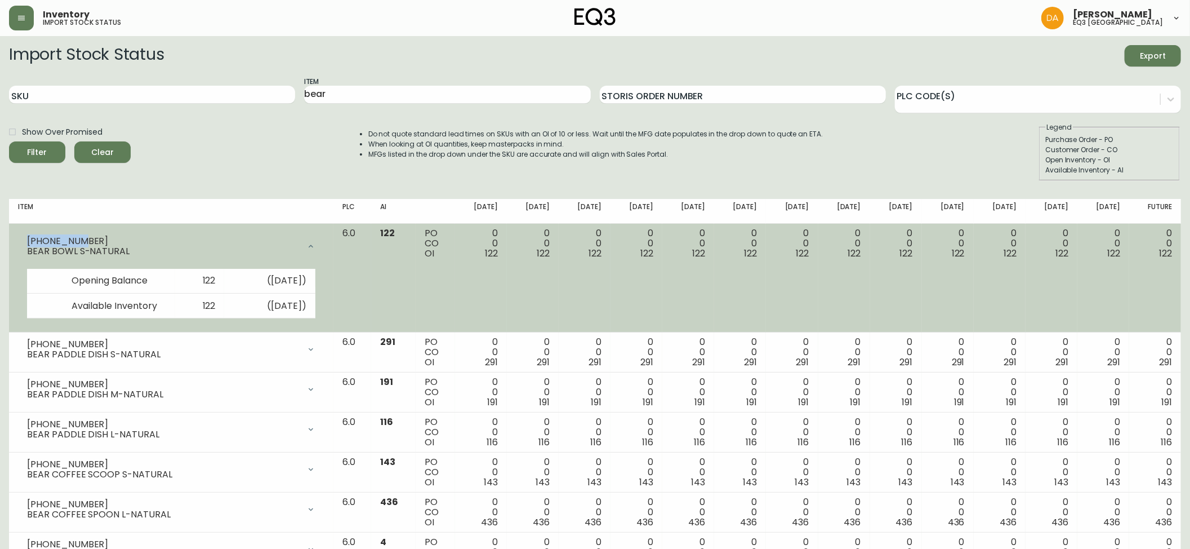
copy div "[PHONE_NUMBER]"
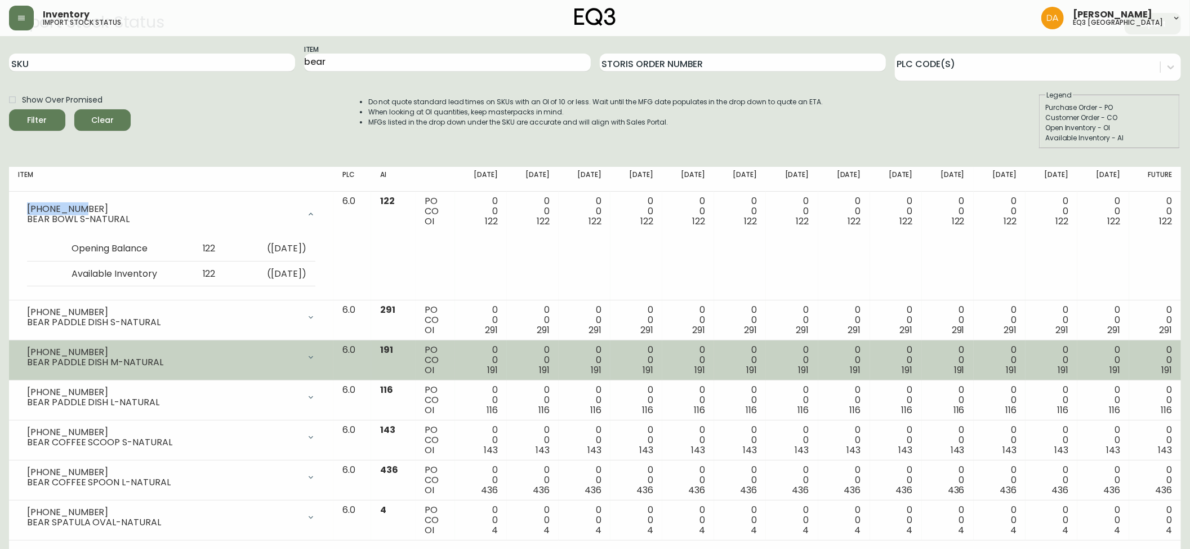
scroll to position [50, 0]
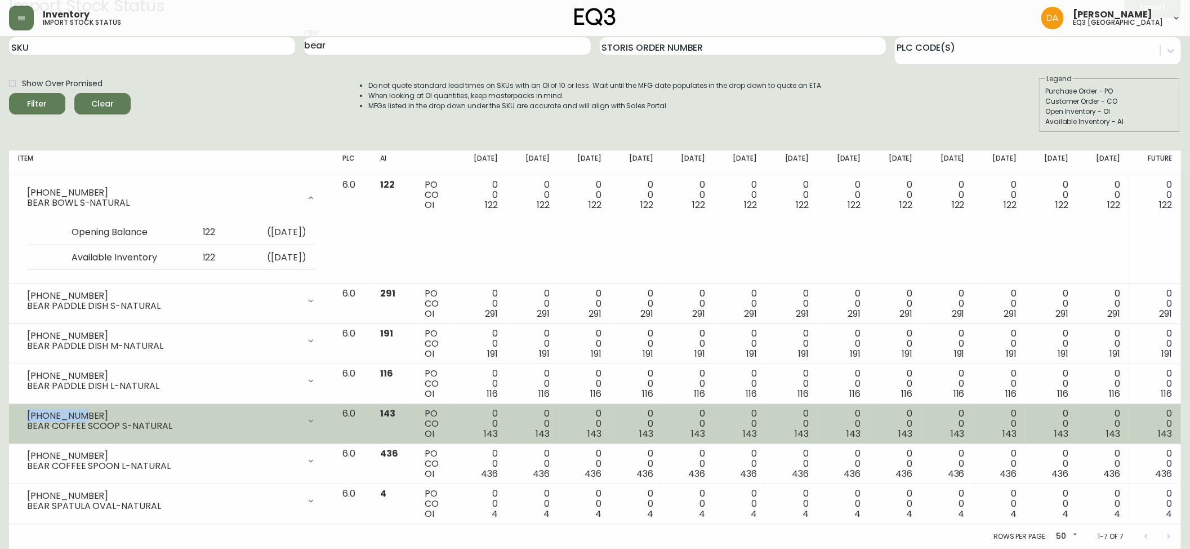
drag, startPoint x: 82, startPoint y: 413, endPoint x: 25, endPoint y: 413, distance: 57.5
click at [25, 413] on div "[PHONE_NUMBER] BEAR COFFEE SCOOP S-NATURAL" at bounding box center [171, 420] width 306 height 25
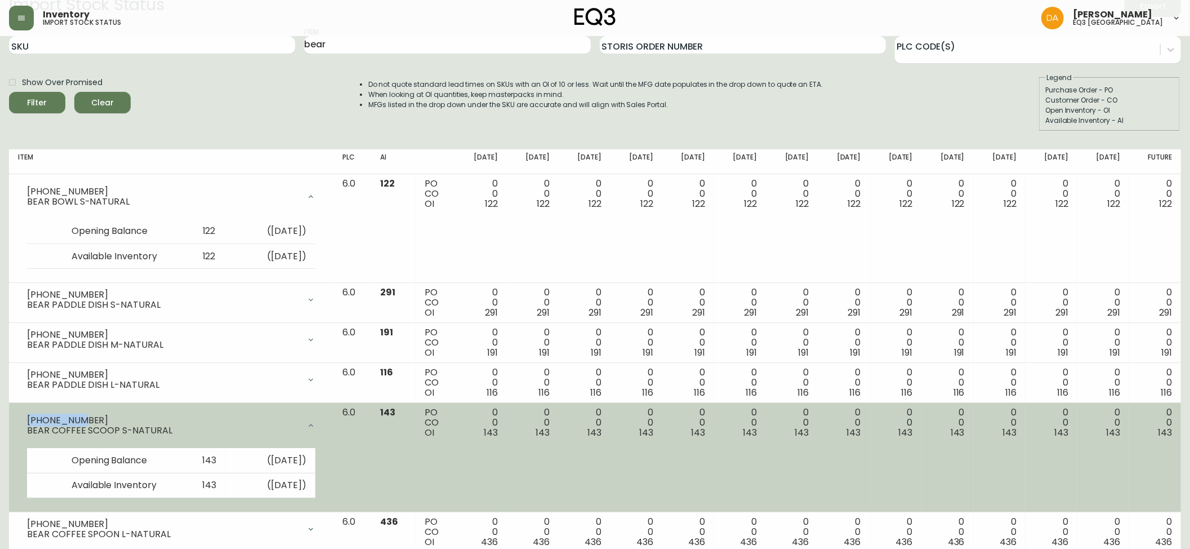
copy div "[PHONE_NUMBER]"
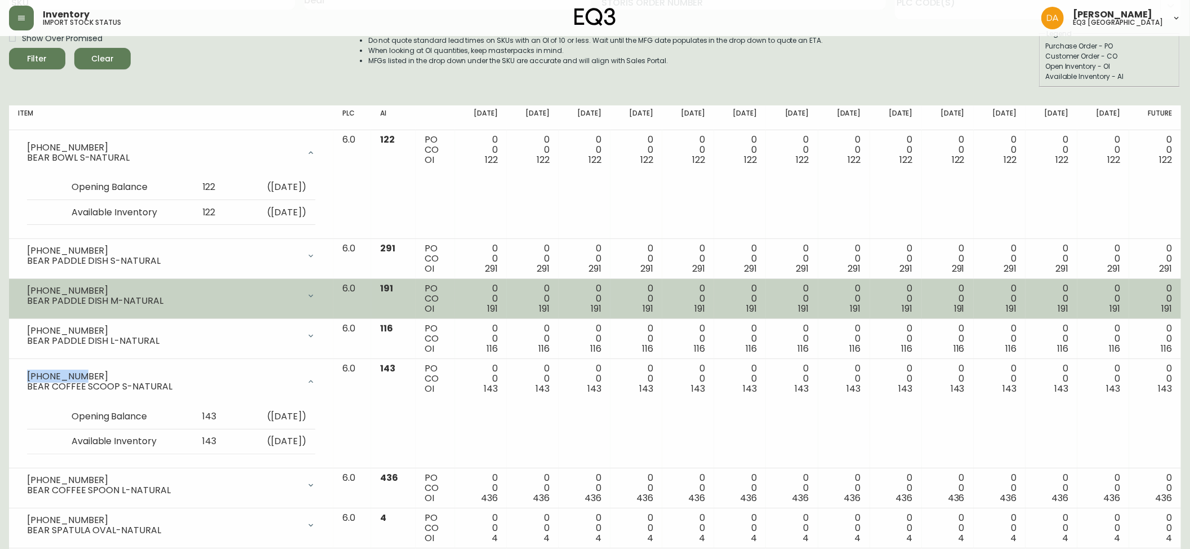
scroll to position [118, 0]
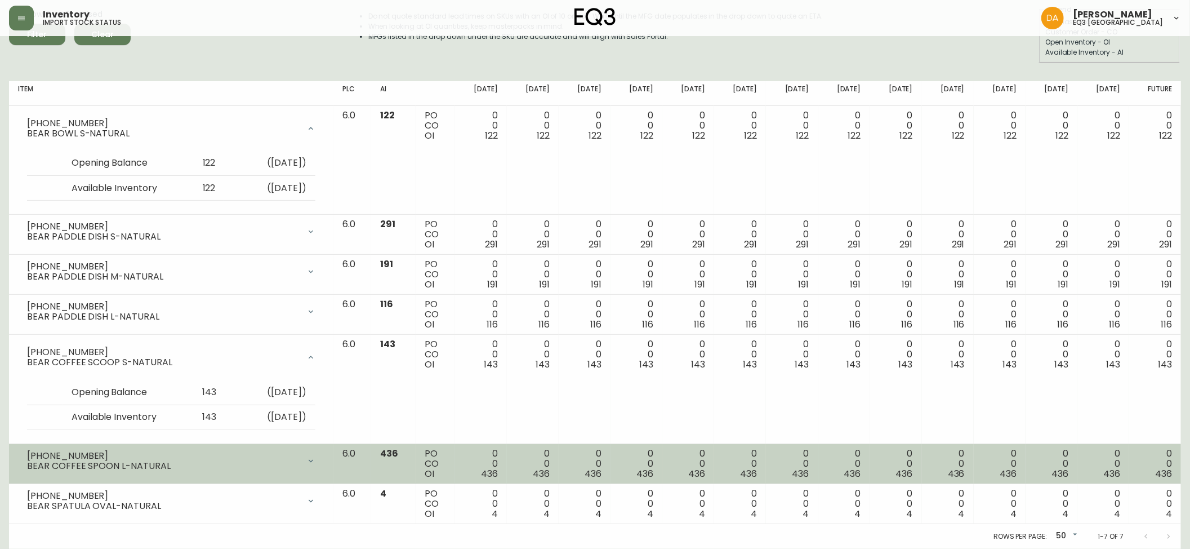
click at [79, 455] on div "[PHONE_NUMBER]" at bounding box center [163, 456] width 273 height 10
drag, startPoint x: 80, startPoint y: 455, endPoint x: 9, endPoint y: 447, distance: 71.5
click at [9, 447] on td "[PHONE_NUMBER] BEAR COFFEE SPOON L-NATURAL Opening Balance 436 ( [DATE] ) Avail…" at bounding box center [171, 464] width 324 height 40
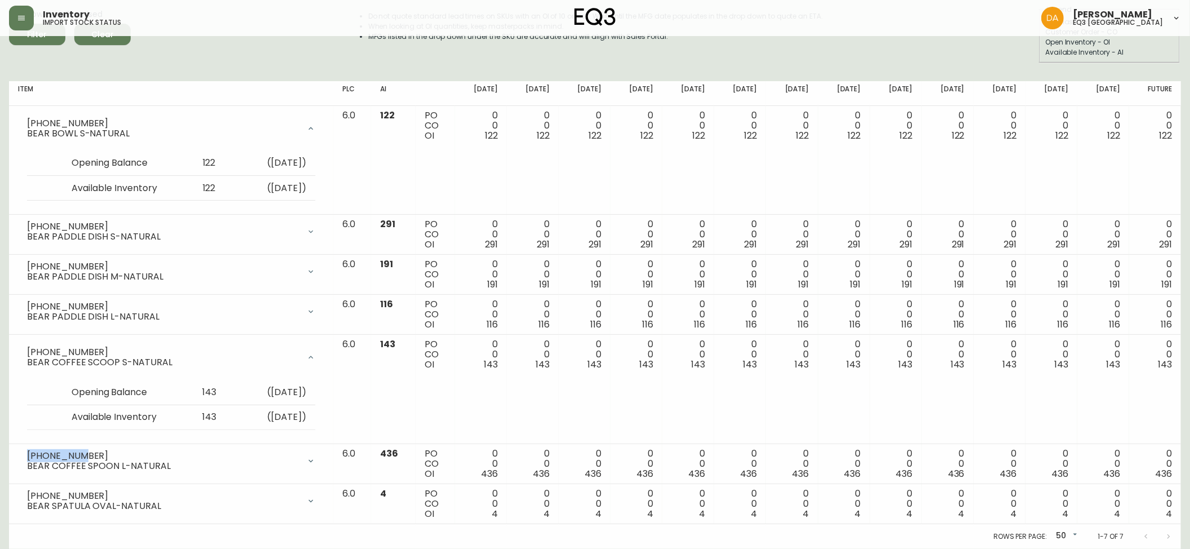
scroll to position [0, 0]
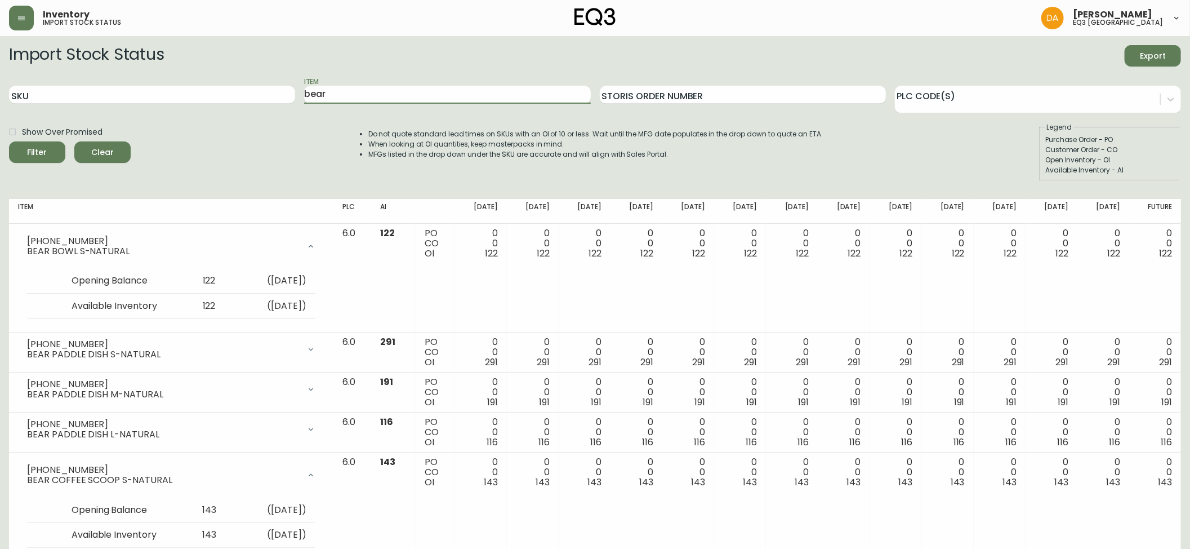
drag, startPoint x: 381, startPoint y: 95, endPoint x: 0, endPoint y: 81, distance: 381.1
click at [0, 82] on main "Import Stock Status Export SKU Item bear Storis Order Number PLC Code(s) Show O…" at bounding box center [595, 351] width 1190 height 630
type input "WATCH"
click at [9, 141] on button "Filter" at bounding box center [37, 151] width 56 height 21
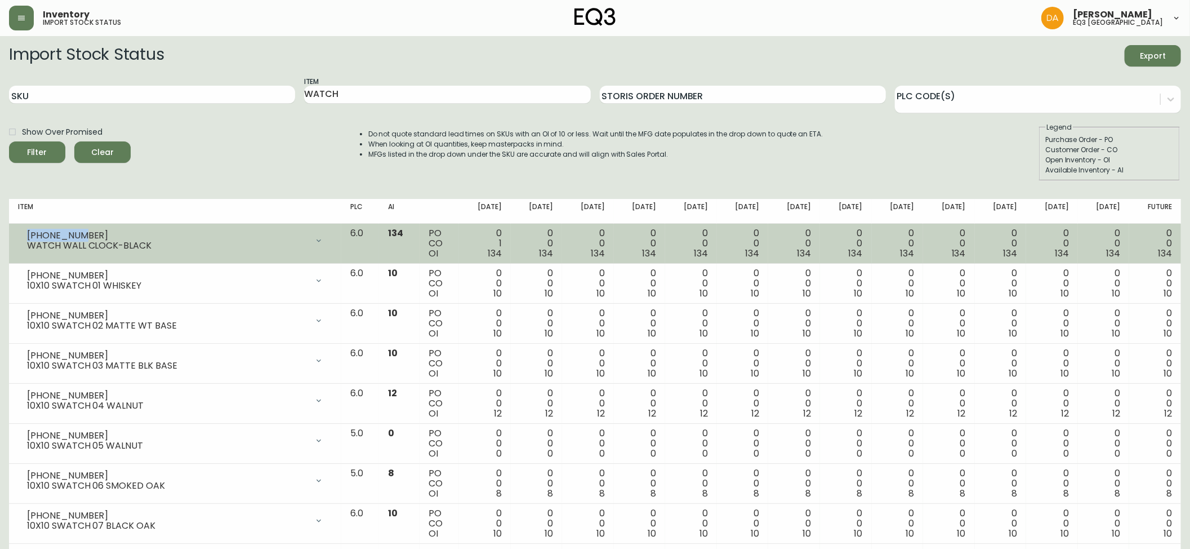
drag, startPoint x: 78, startPoint y: 233, endPoint x: 21, endPoint y: 235, distance: 56.4
click at [21, 235] on div "[PHONE_NUMBER] WATCH WALL CLOCK-BLACK" at bounding box center [175, 240] width 314 height 25
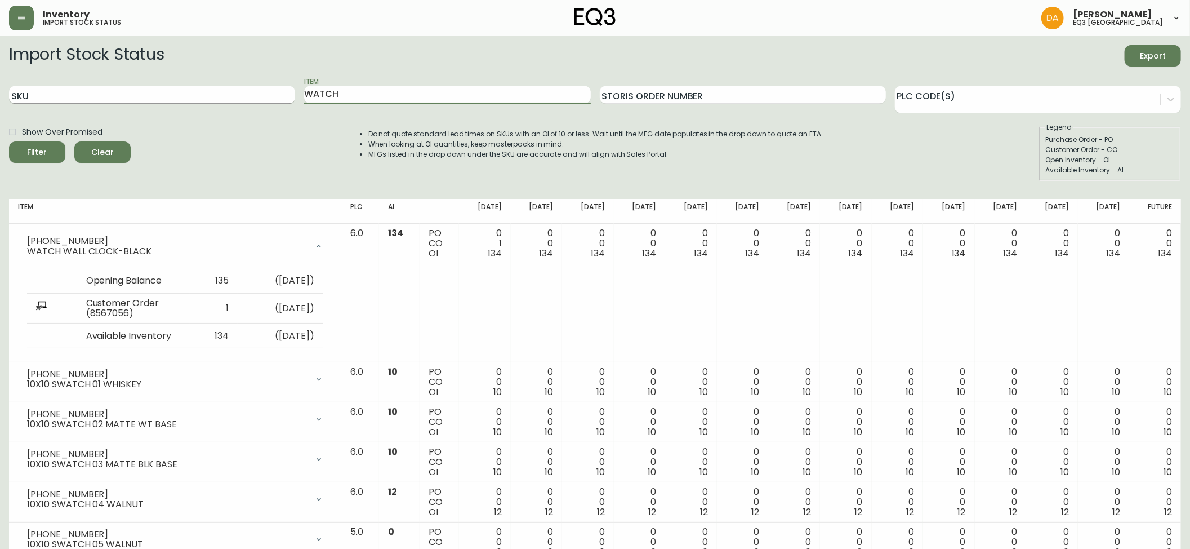
drag, startPoint x: 359, startPoint y: 97, endPoint x: 220, endPoint y: 89, distance: 139.4
click at [250, 107] on div "SKU Item WATCH Storis Order Number PLC Code(s)" at bounding box center [595, 95] width 1172 height 37
type input "ELLICE"
click at [9, 141] on button "Filter" at bounding box center [37, 151] width 56 height 21
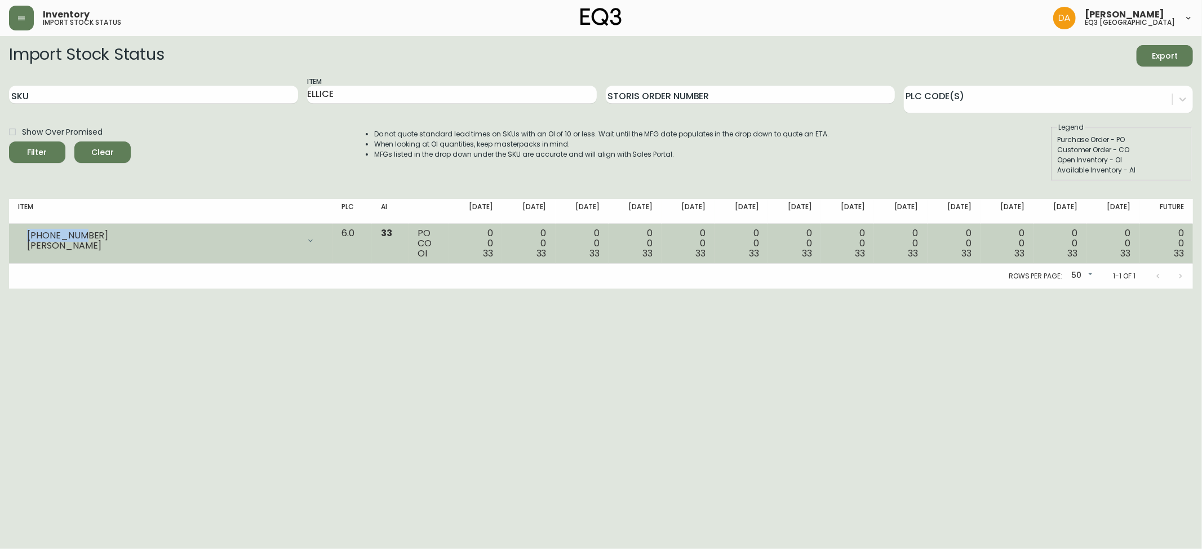
drag, startPoint x: 77, startPoint y: 233, endPoint x: 21, endPoint y: 232, distance: 55.2
click at [21, 232] on div "[PHONE_NUMBER] [PERSON_NAME]" at bounding box center [171, 240] width 306 height 25
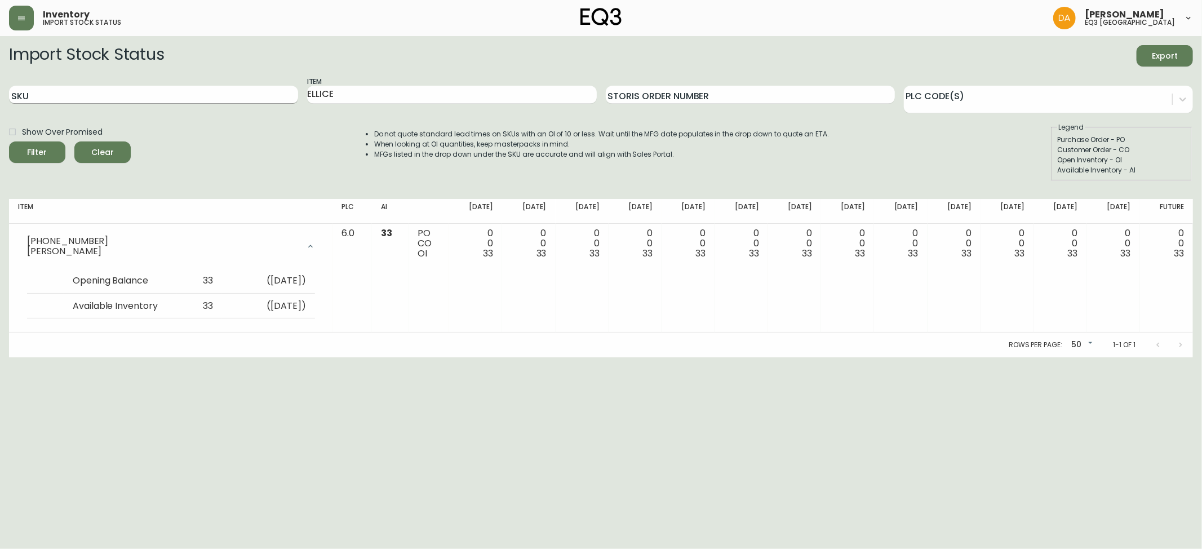
drag, startPoint x: 354, startPoint y: 97, endPoint x: 184, endPoint y: 99, distance: 170.7
click at [184, 99] on div "SKU Item [PERSON_NAME] Order Number PLC Code(s)" at bounding box center [601, 95] width 1184 height 37
type input "TRUSS"
click at [9, 141] on button "Filter" at bounding box center [37, 151] width 56 height 21
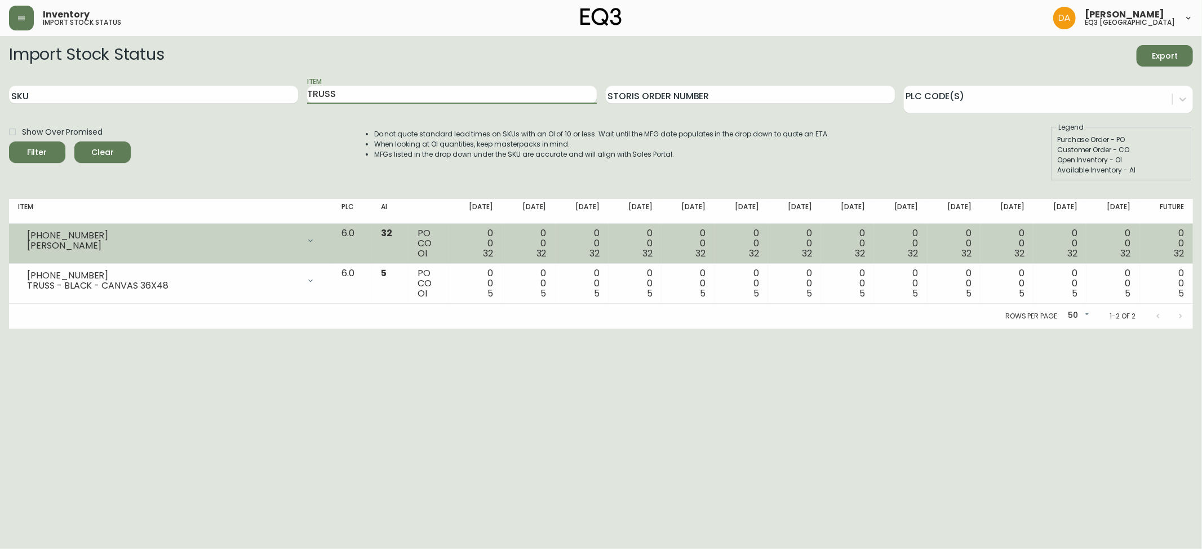
click at [95, 237] on div "[PHONE_NUMBER]" at bounding box center [163, 235] width 272 height 10
click at [86, 237] on div "[PHONE_NUMBER]" at bounding box center [163, 235] width 272 height 10
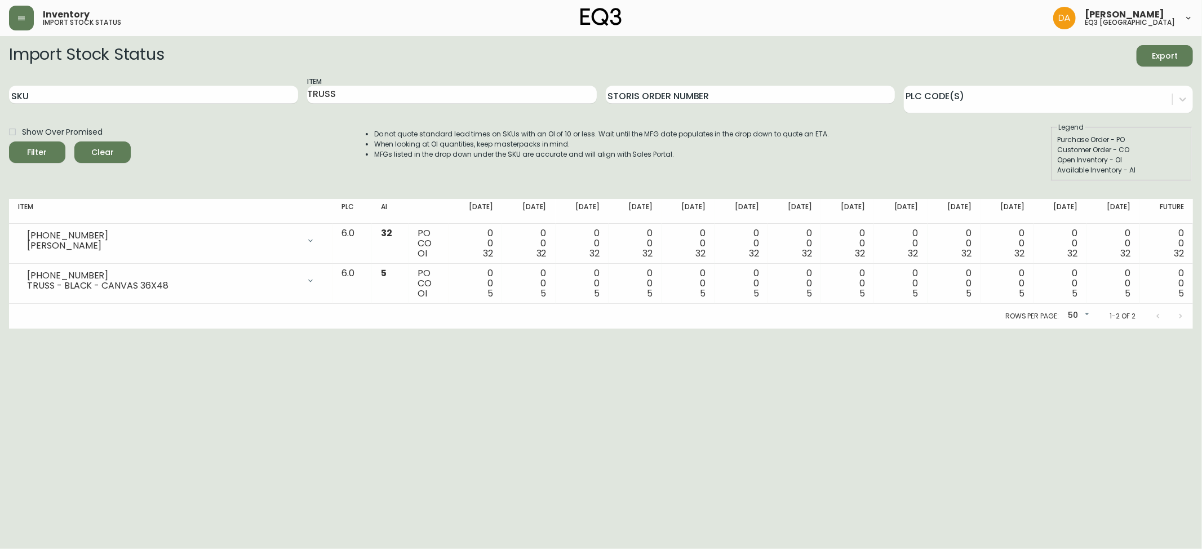
click at [242, 194] on div "Import Stock Status Export SKU Item TRUSS Storis Order Number PLC Code(s) Show …" at bounding box center [601, 186] width 1184 height 283
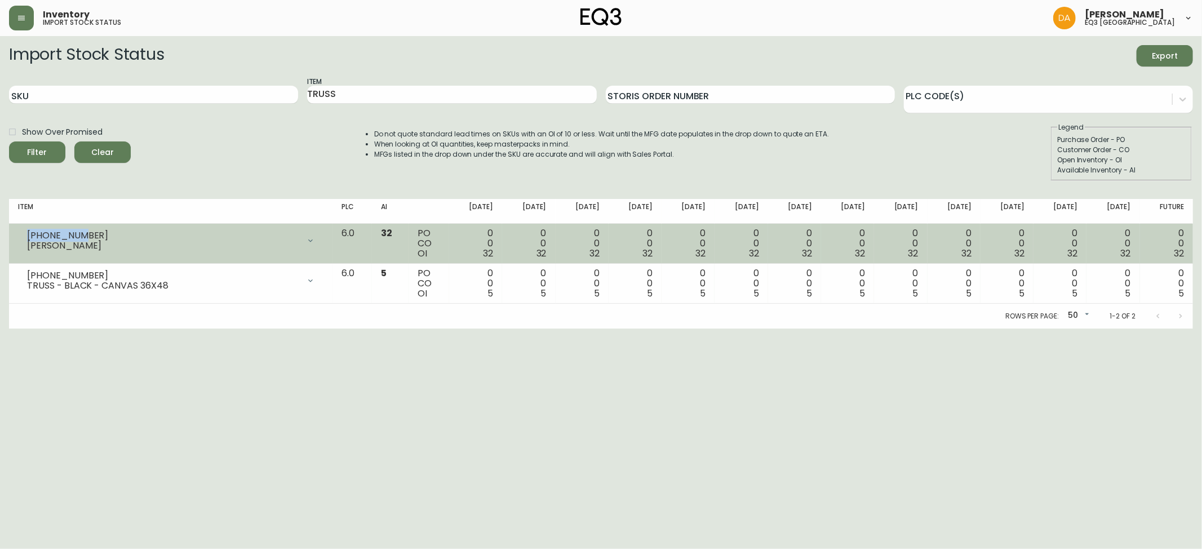
drag, startPoint x: 86, startPoint y: 230, endPoint x: 16, endPoint y: 233, distance: 69.9
click at [16, 233] on td "[PHONE_NUMBER] TRUSS LAUNDRY HAMPER Opening Balance 32 ( [DATE] ) Available Inv…" at bounding box center [171, 244] width 324 height 40
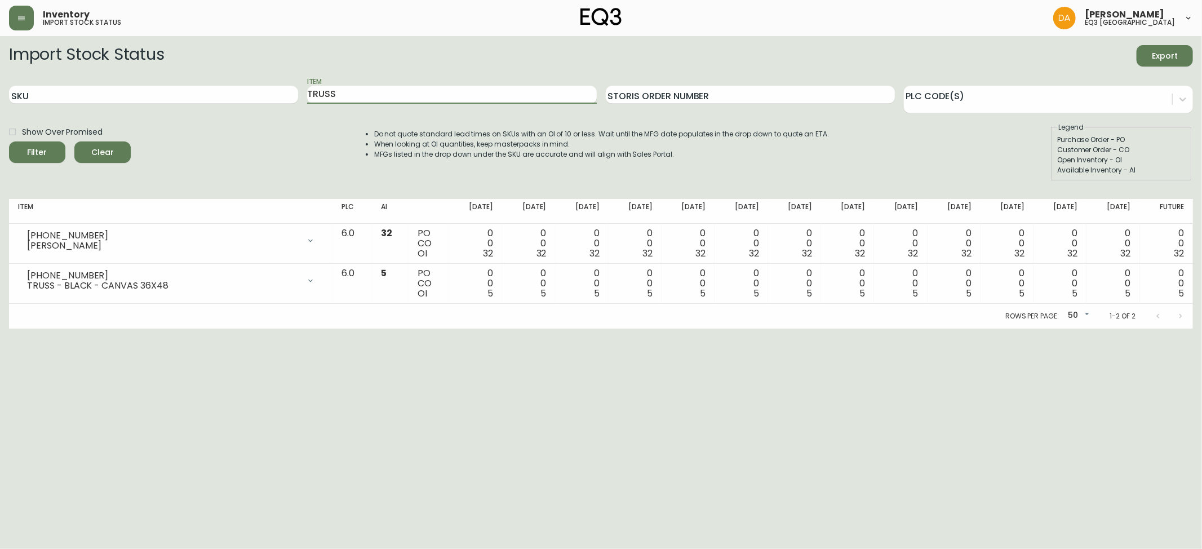
drag, startPoint x: 332, startPoint y: 95, endPoint x: 220, endPoint y: 70, distance: 114.8
click at [220, 70] on form "Import Stock Status Export SKU Item TRUSS Storis Order Number PLC Code(s) Show …" at bounding box center [601, 113] width 1184 height 136
drag, startPoint x: 348, startPoint y: 92, endPoint x: 190, endPoint y: 106, distance: 158.9
click at [190, 106] on div "SKU Item TRUSS Storis Order Number PLC Code(s)" at bounding box center [601, 95] width 1184 height 37
type input "[GEOGRAPHIC_DATA]"
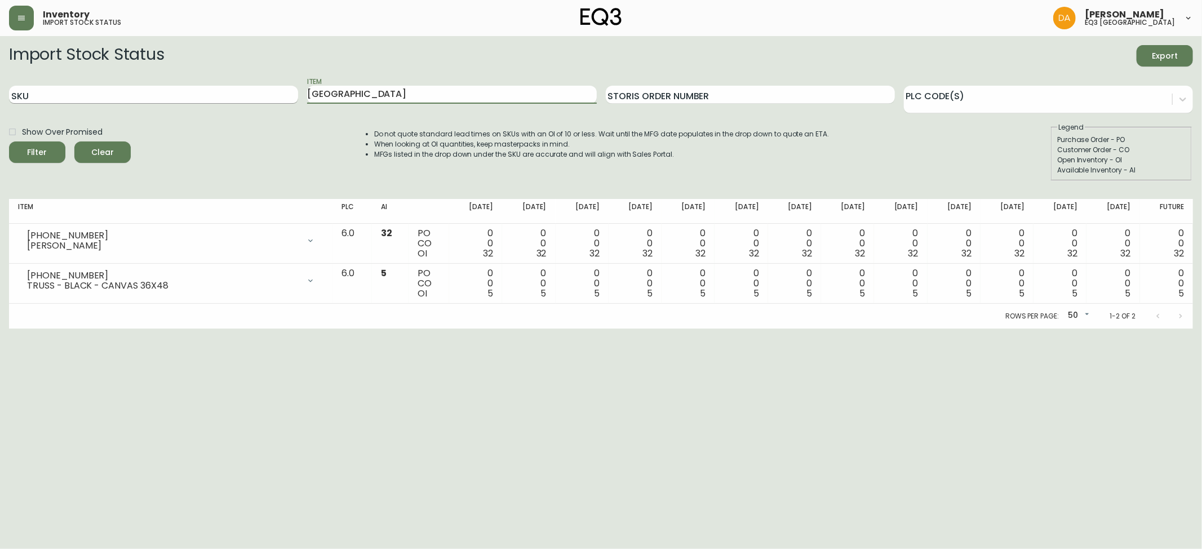
click at [9, 141] on button "Filter" at bounding box center [37, 151] width 56 height 21
